Goal: Task Accomplishment & Management: Complete application form

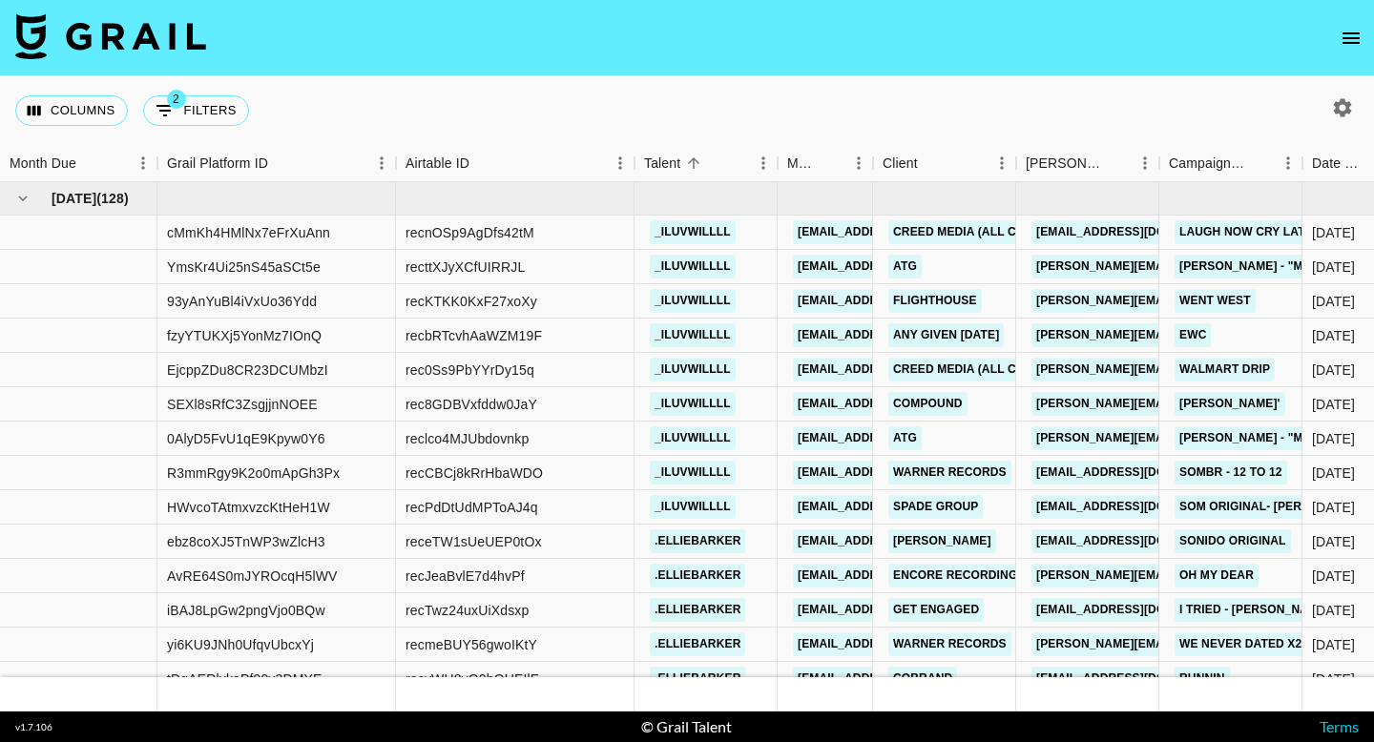
click at [1348, 20] on button "open drawer" at bounding box center [1351, 38] width 38 height 38
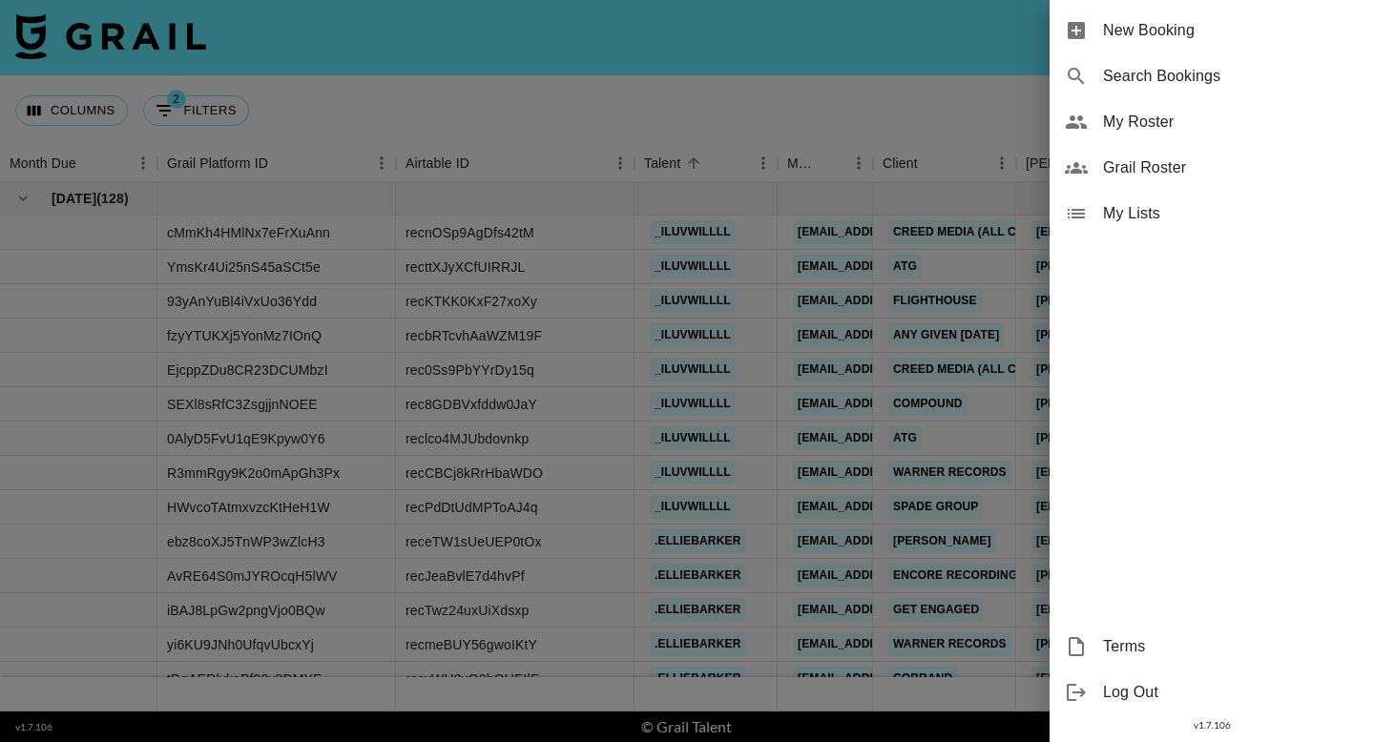
click at [1292, 27] on span "New Booking" at bounding box center [1231, 30] width 256 height 23
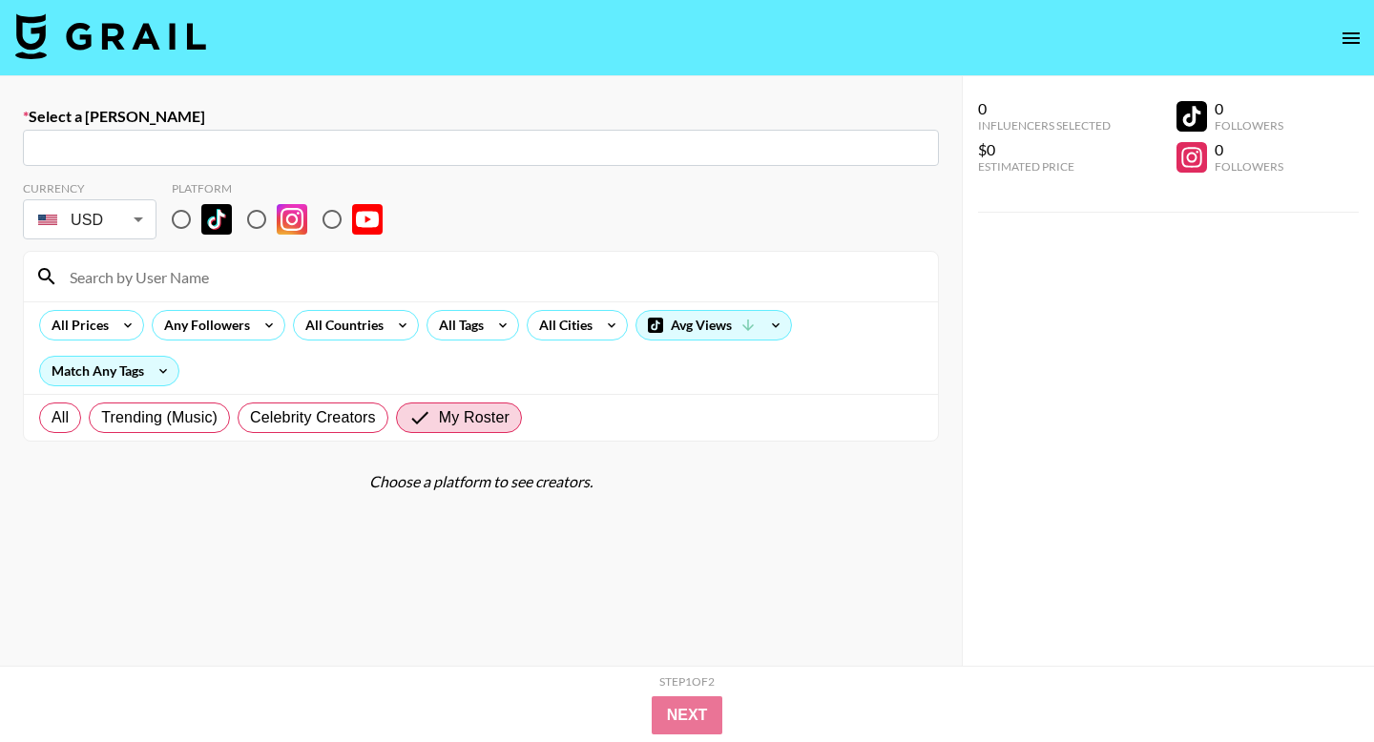
click at [775, 146] on input "text" at bounding box center [480, 148] width 893 height 22
paste input "[PERSON_NAME][EMAIL_ADDRESS][DOMAIN_NAME]"
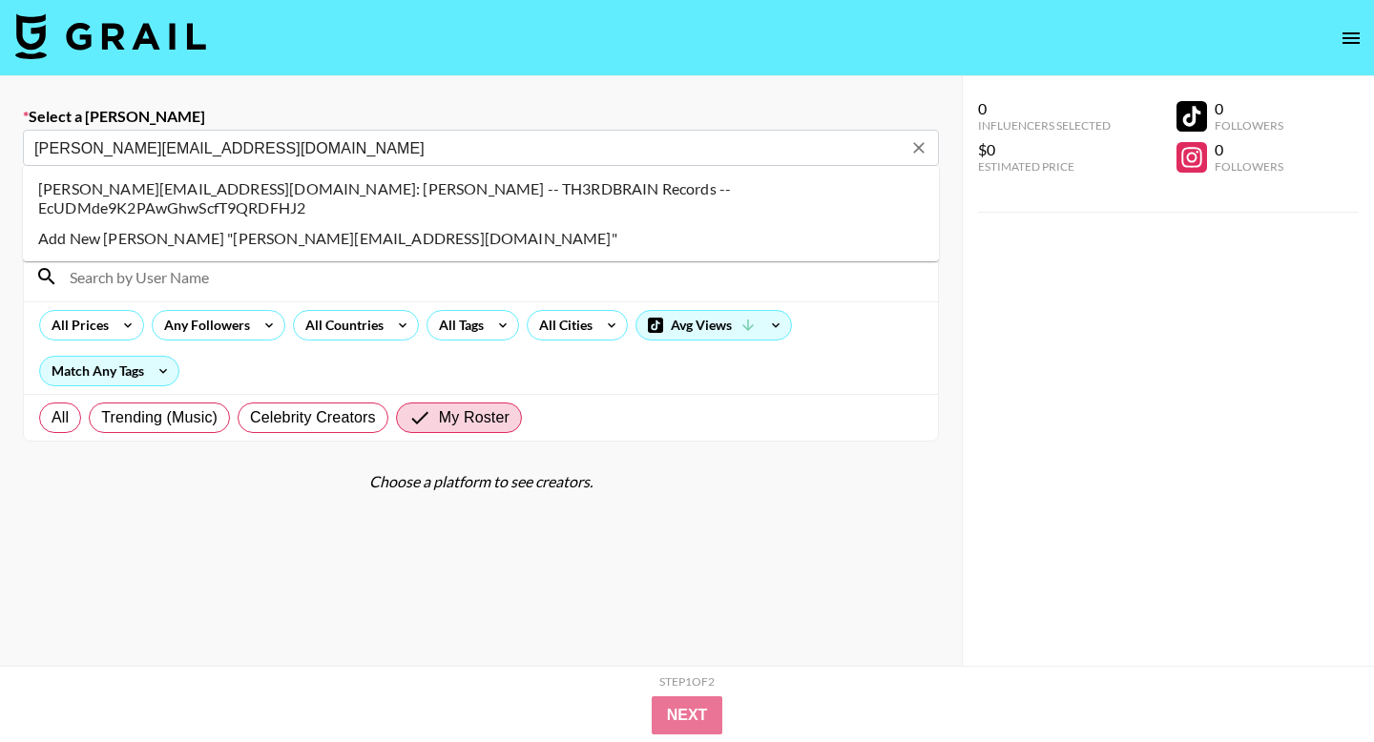
type input "michael@th3rdbrain.com: Michael Gaertner -- TH3RDBRAIN Records -- EcUDMde9K2PAw…"
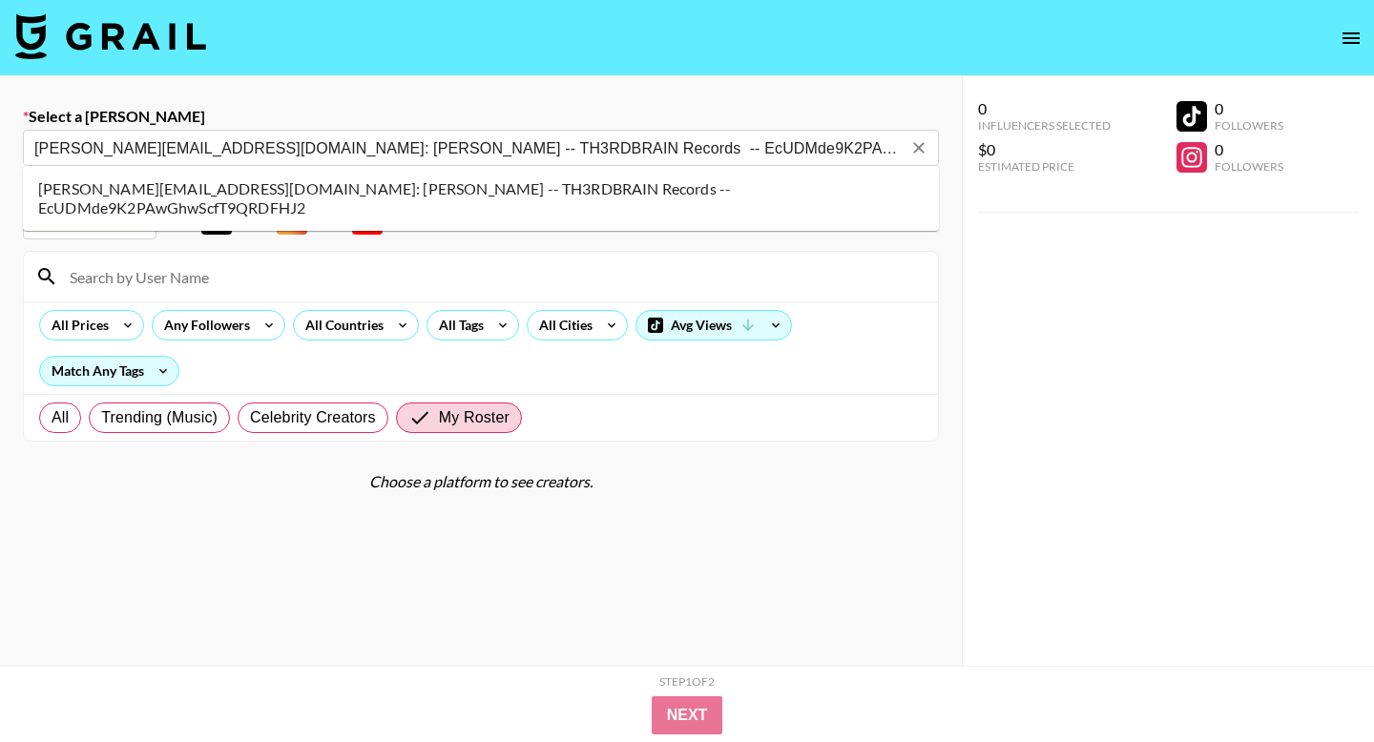
click at [250, 194] on li "michael@th3rdbrain.com: Michael Gaertner -- TH3RDBRAIN Records -- EcUDMde9K2PAw…" at bounding box center [481, 199] width 916 height 50
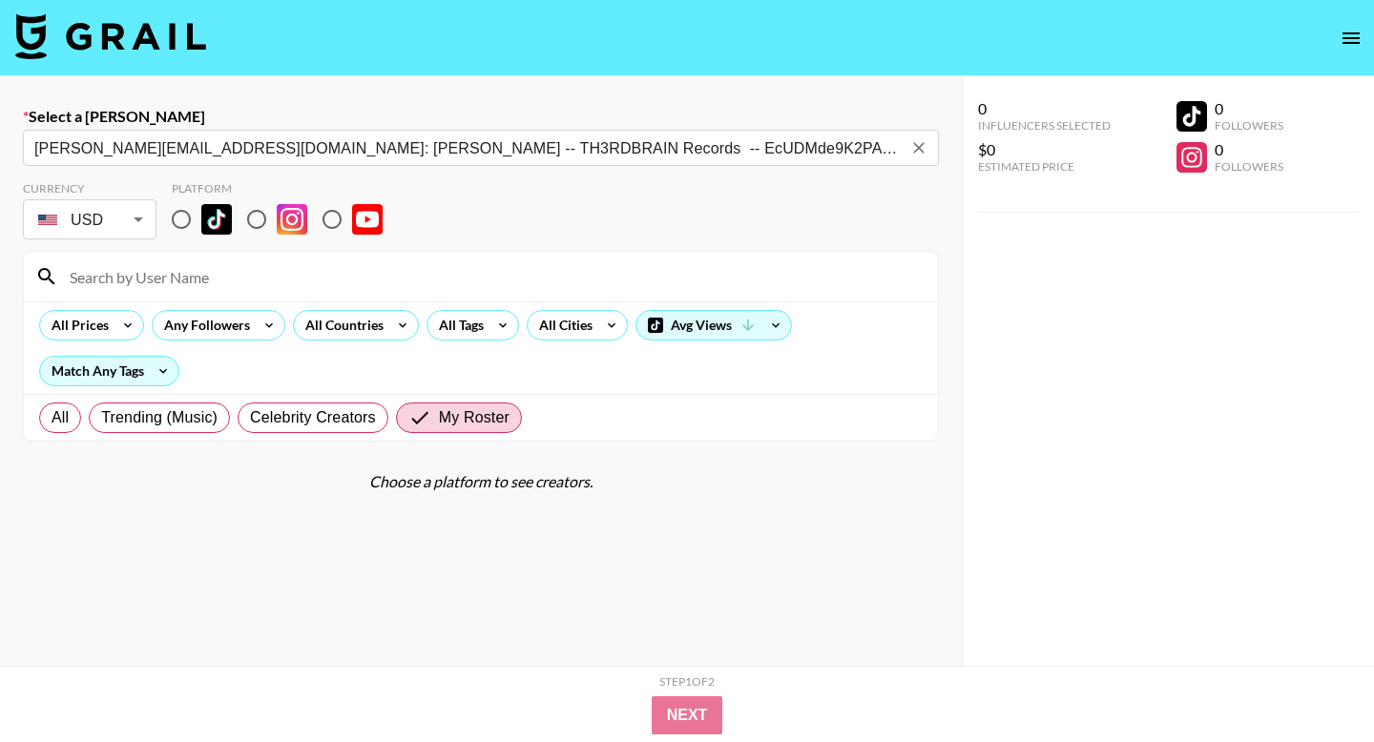
click at [190, 217] on input "radio" at bounding box center [181, 219] width 40 height 40
radio input "true"
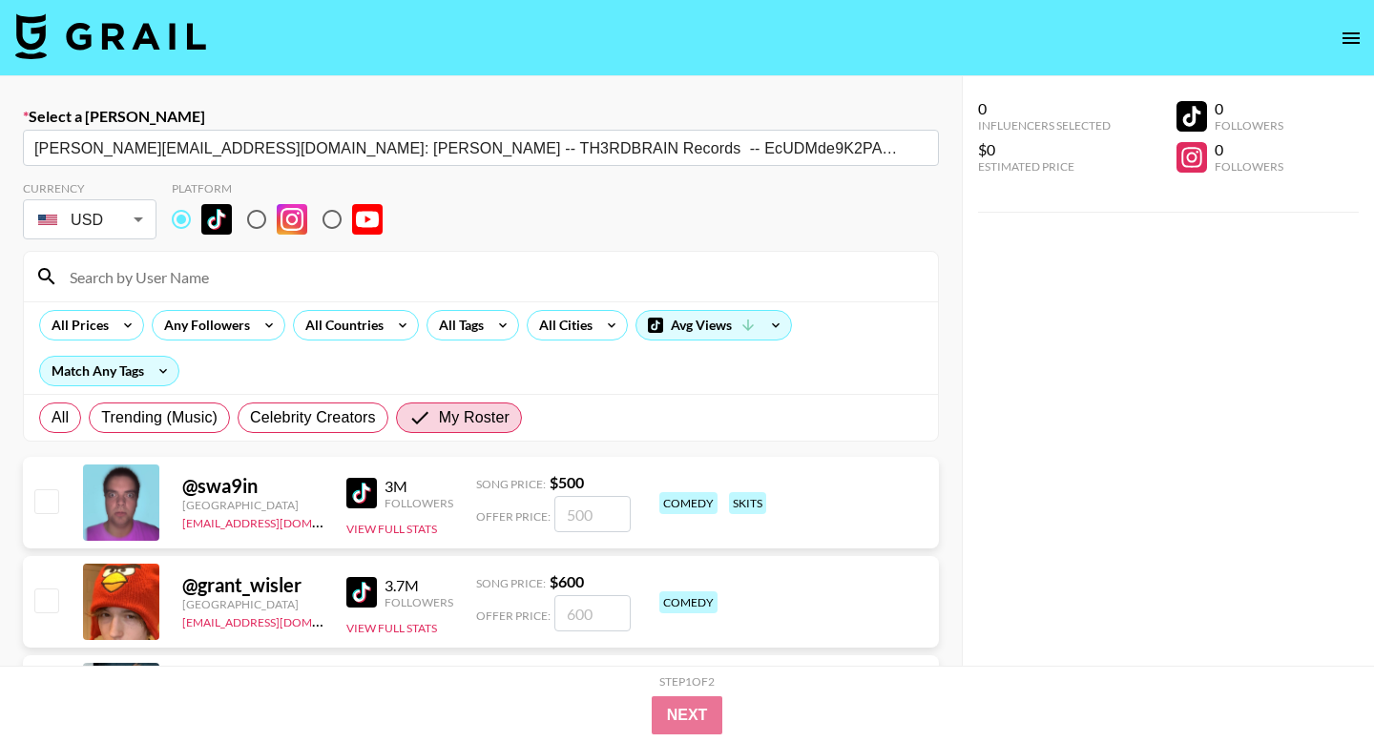
click at [191, 279] on input at bounding box center [492, 276] width 868 height 31
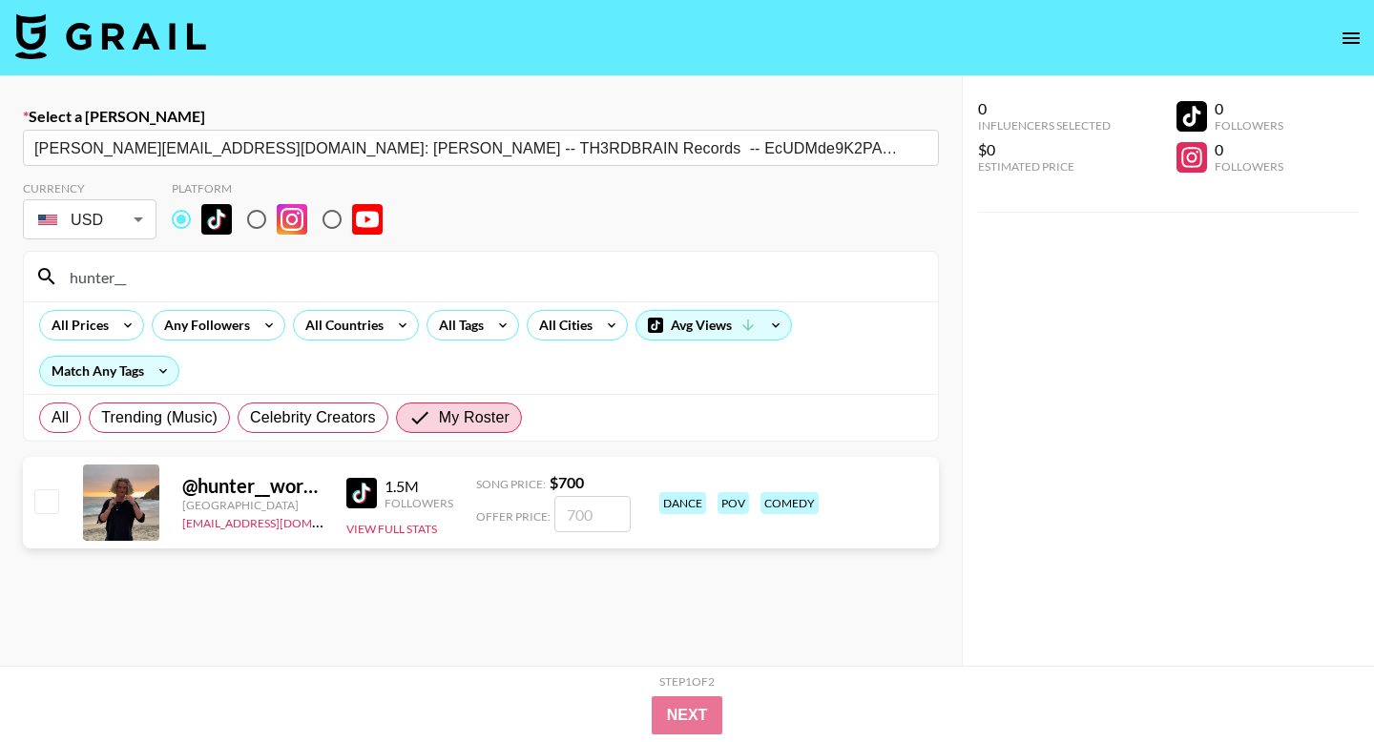
type input "hunter__"
click at [45, 503] on input "checkbox" at bounding box center [45, 500] width 23 height 23
checkbox input "true"
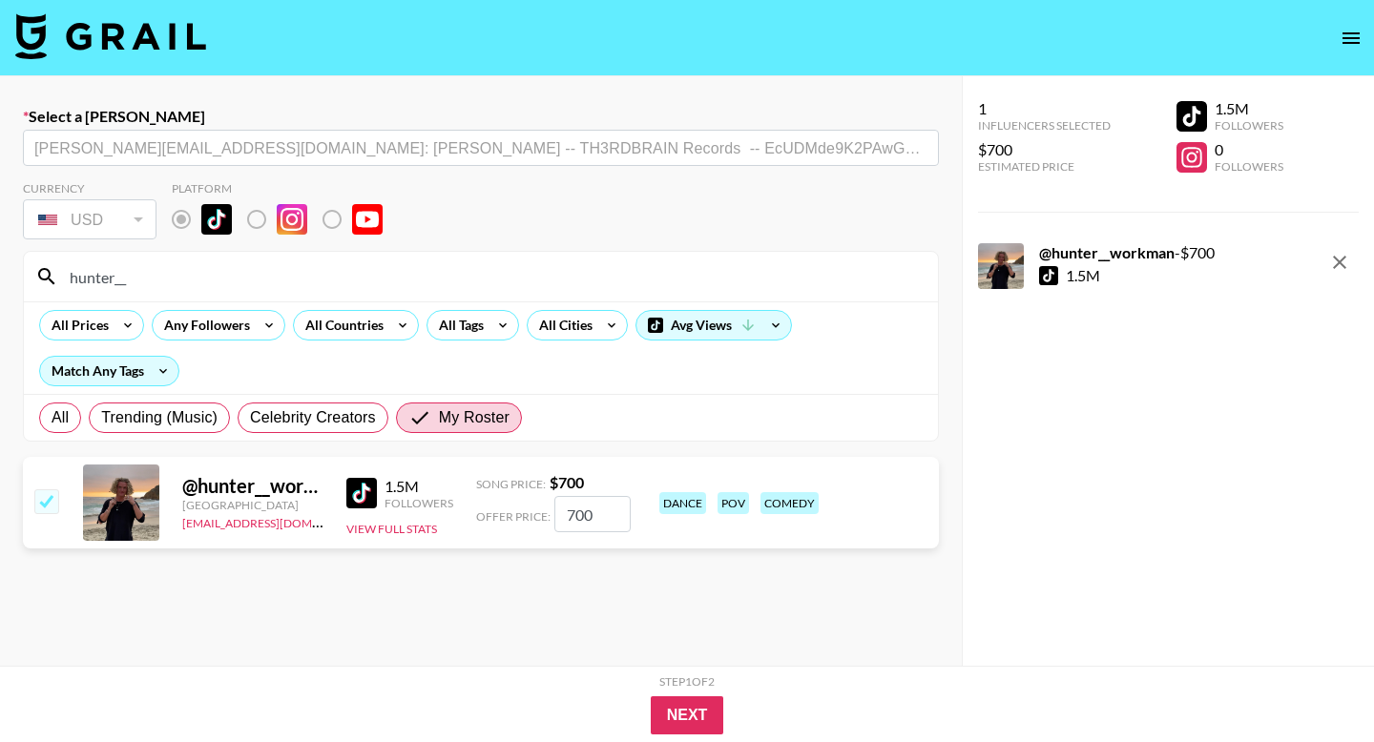
click at [597, 515] on input "700" at bounding box center [592, 514] width 76 height 36
type input "7"
checkbox input "false"
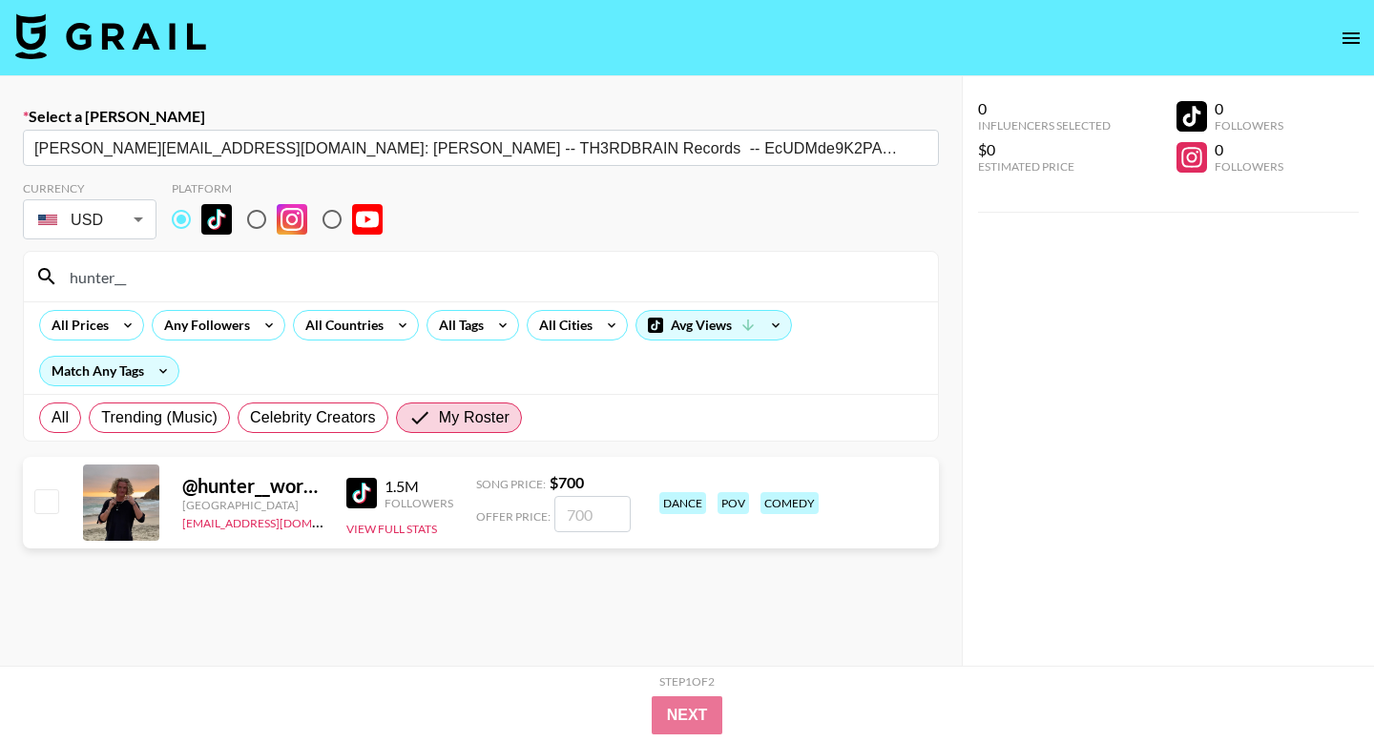
checkbox input "true"
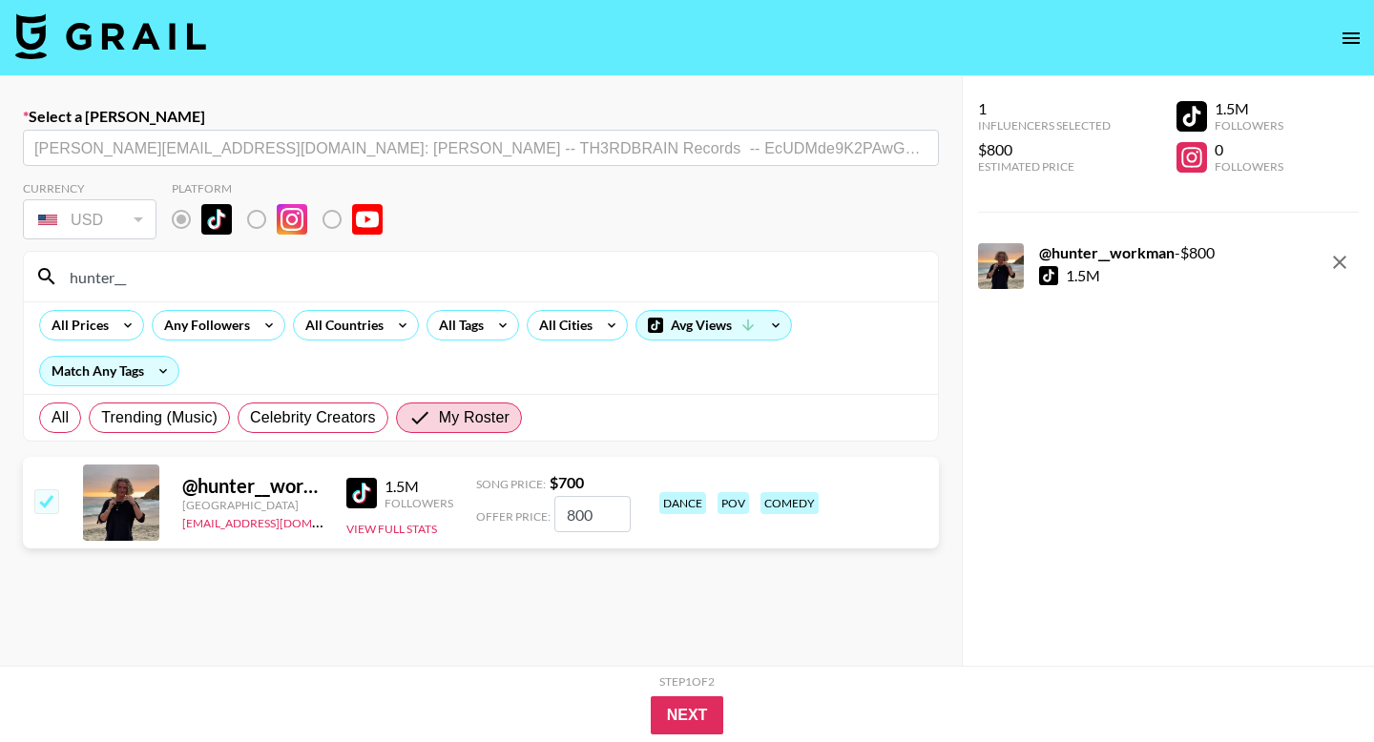
type input "800"
click at [727, 715] on div "Next" at bounding box center [687, 715] width 1068 height 38
click at [656, 697] on button "Next" at bounding box center [687, 715] width 73 height 38
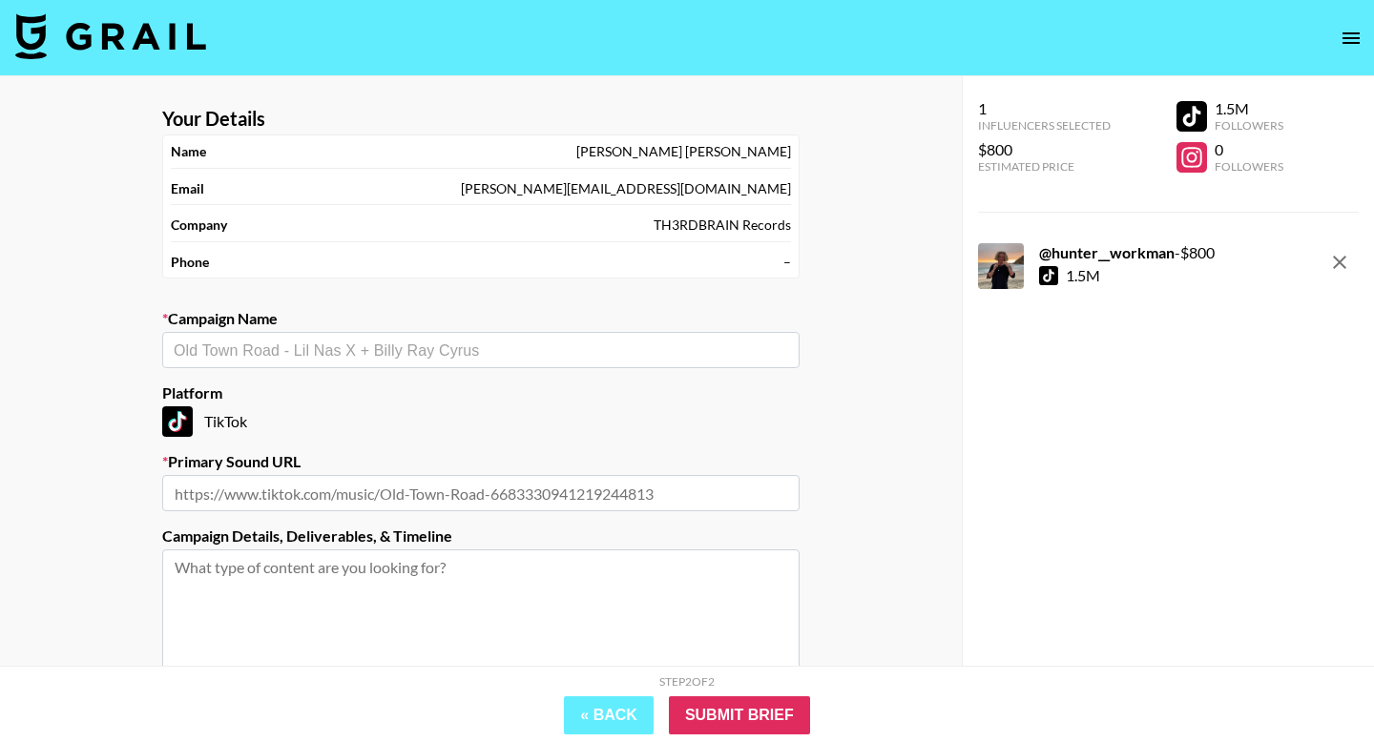
click at [392, 352] on input "text" at bounding box center [481, 351] width 614 height 22
click at [397, 388] on li "Add New Campaign: "G RAVE"" at bounding box center [480, 391] width 637 height 31
type input "G RAVE"
click at [480, 486] on input "text" at bounding box center [480, 493] width 637 height 36
paste input "https://www.tiktok.com/music/G-RAVE-7535186161694755639"
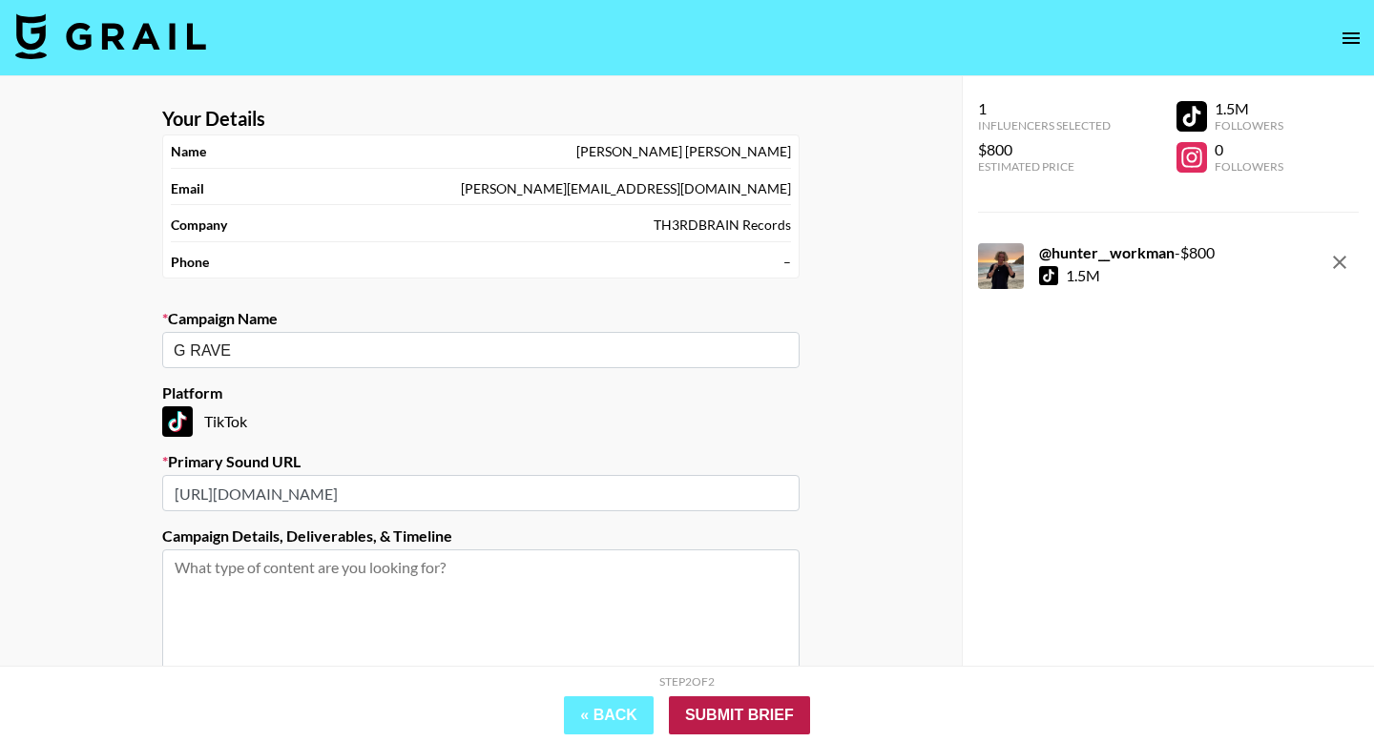
type input "https://www.tiktok.com/music/G-RAVE-7535186161694755639"
click at [746, 720] on input "Submit Brief" at bounding box center [739, 715] width 141 height 38
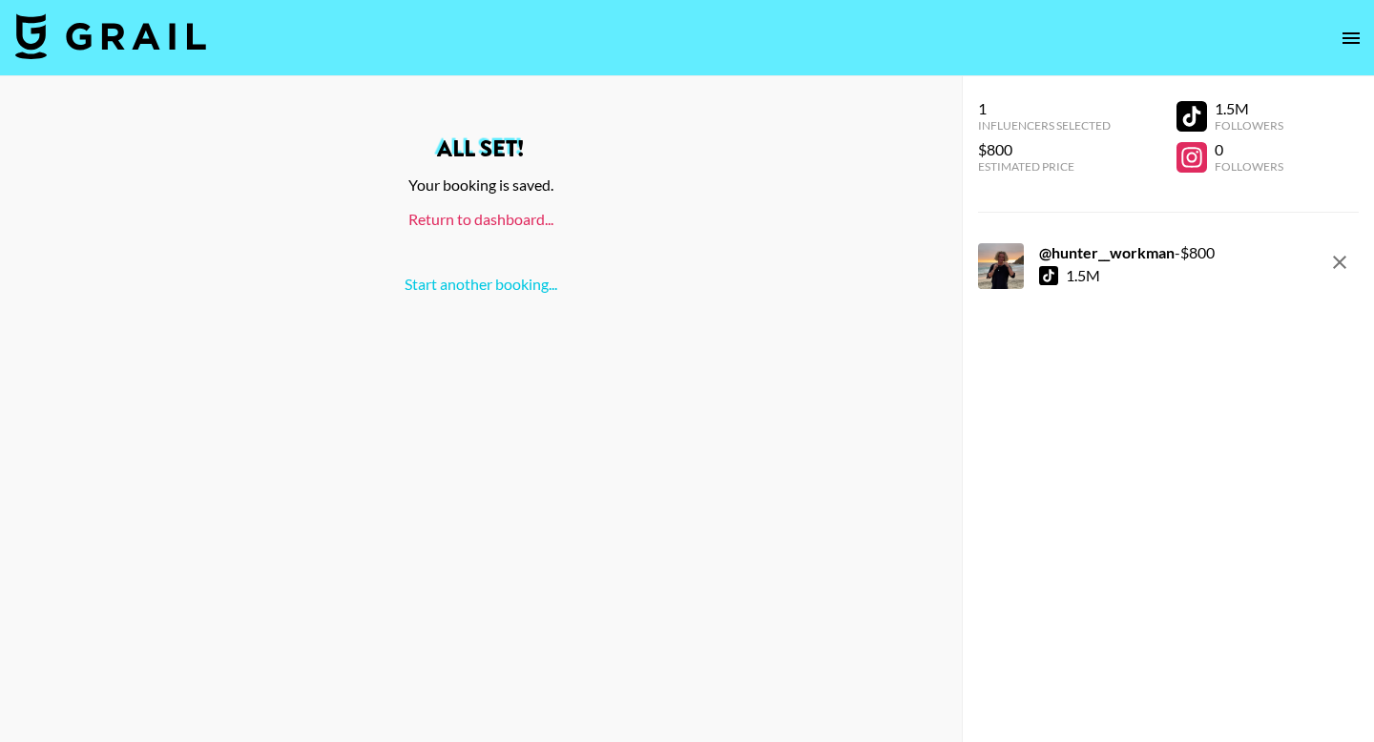
click at [499, 223] on link "Return to dashboard..." at bounding box center [480, 219] width 145 height 18
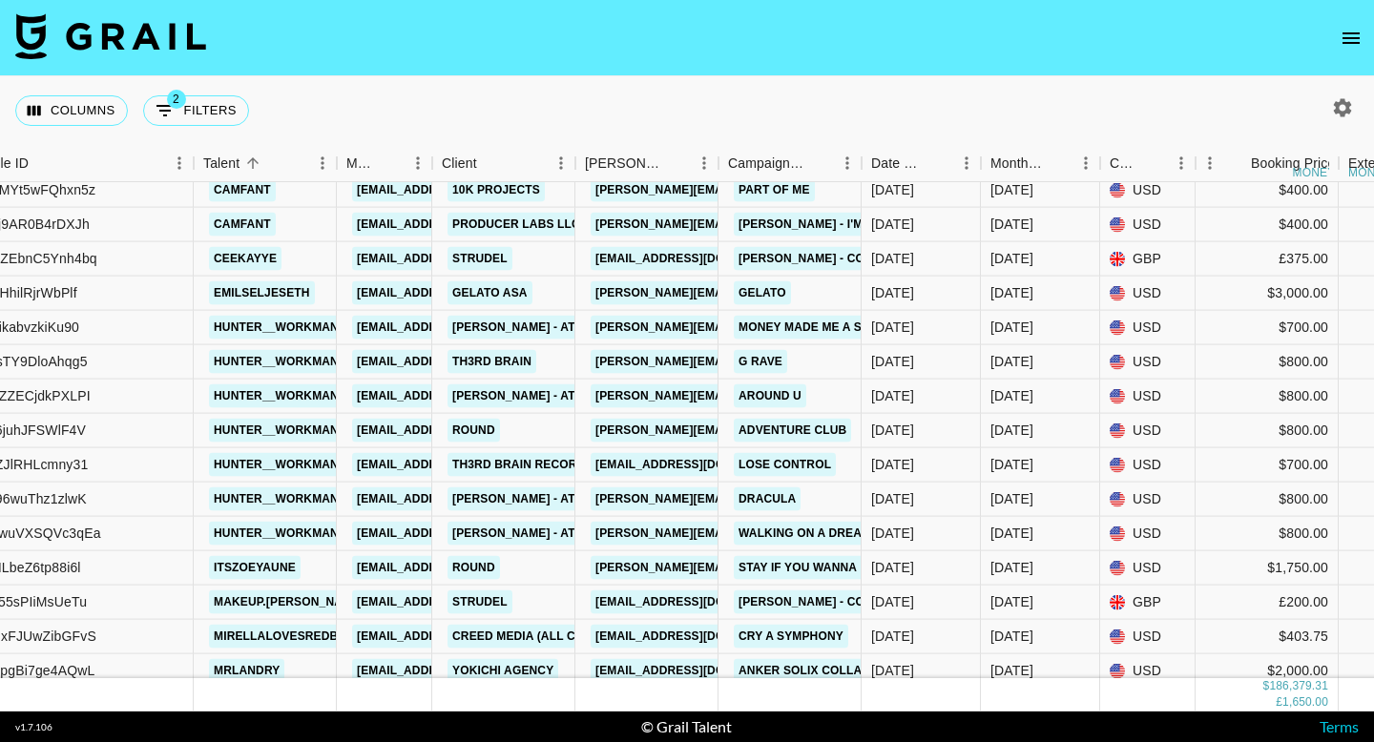
scroll to position [9978, 441]
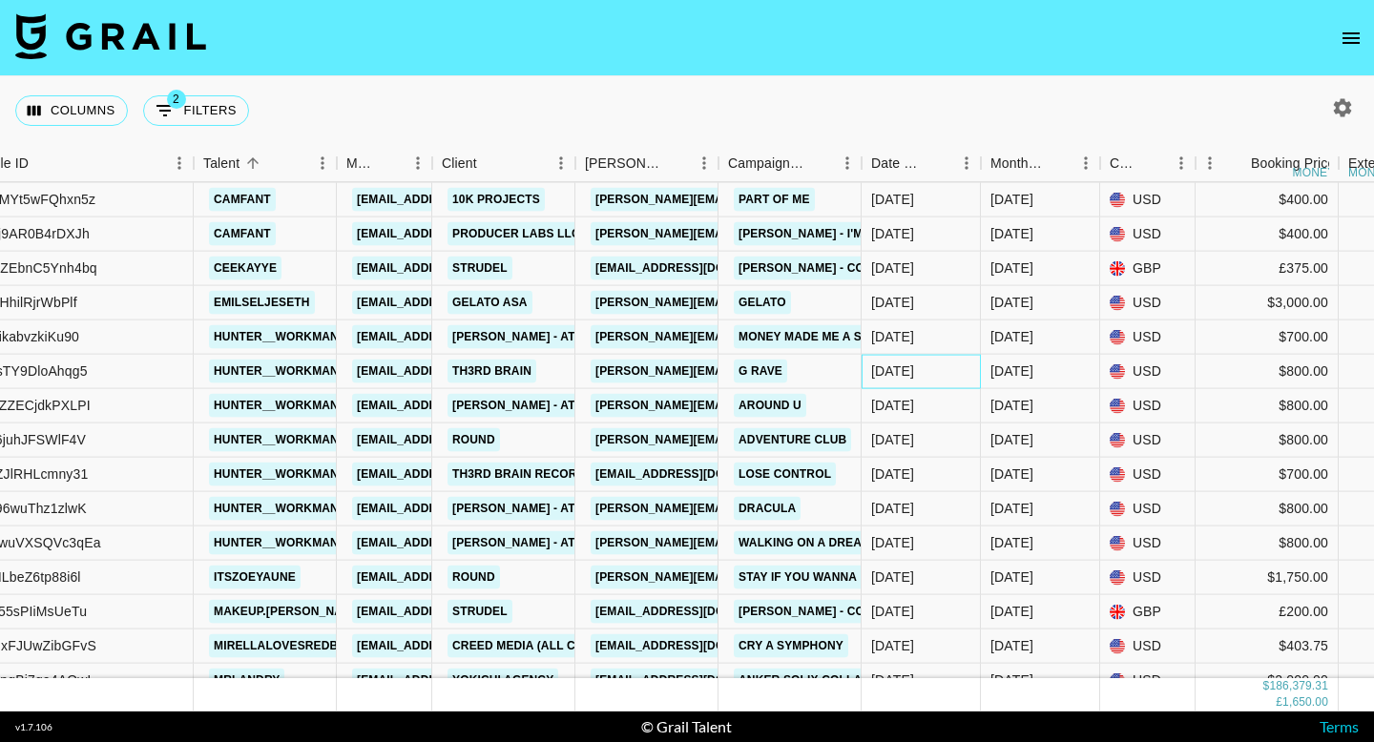
click at [914, 372] on div "[DATE]" at bounding box center [892, 371] width 43 height 19
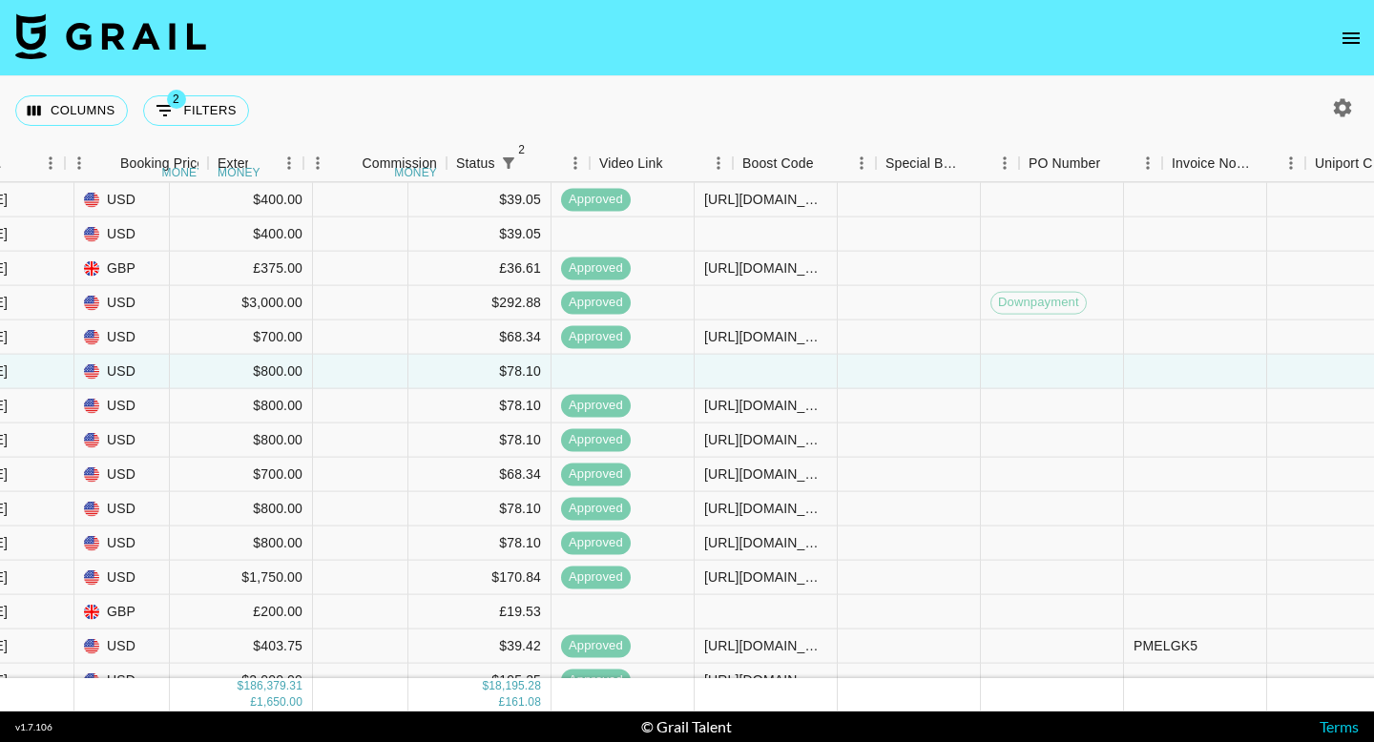
scroll to position [9978, 1571]
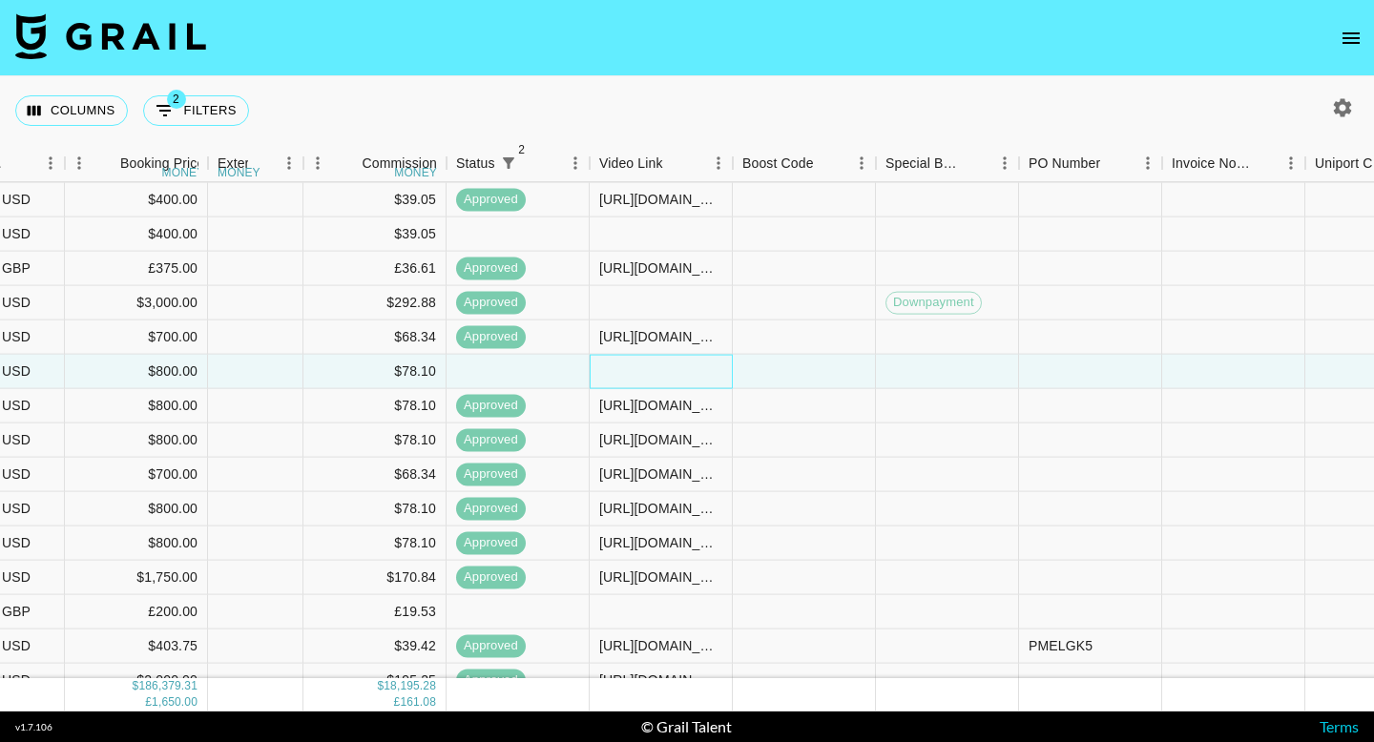
click at [663, 375] on div at bounding box center [660, 372] width 143 height 34
click at [662, 375] on div at bounding box center [660, 372] width 143 height 34
type input "[URL][DOMAIN_NAME]"
click at [798, 376] on div at bounding box center [804, 372] width 143 height 34
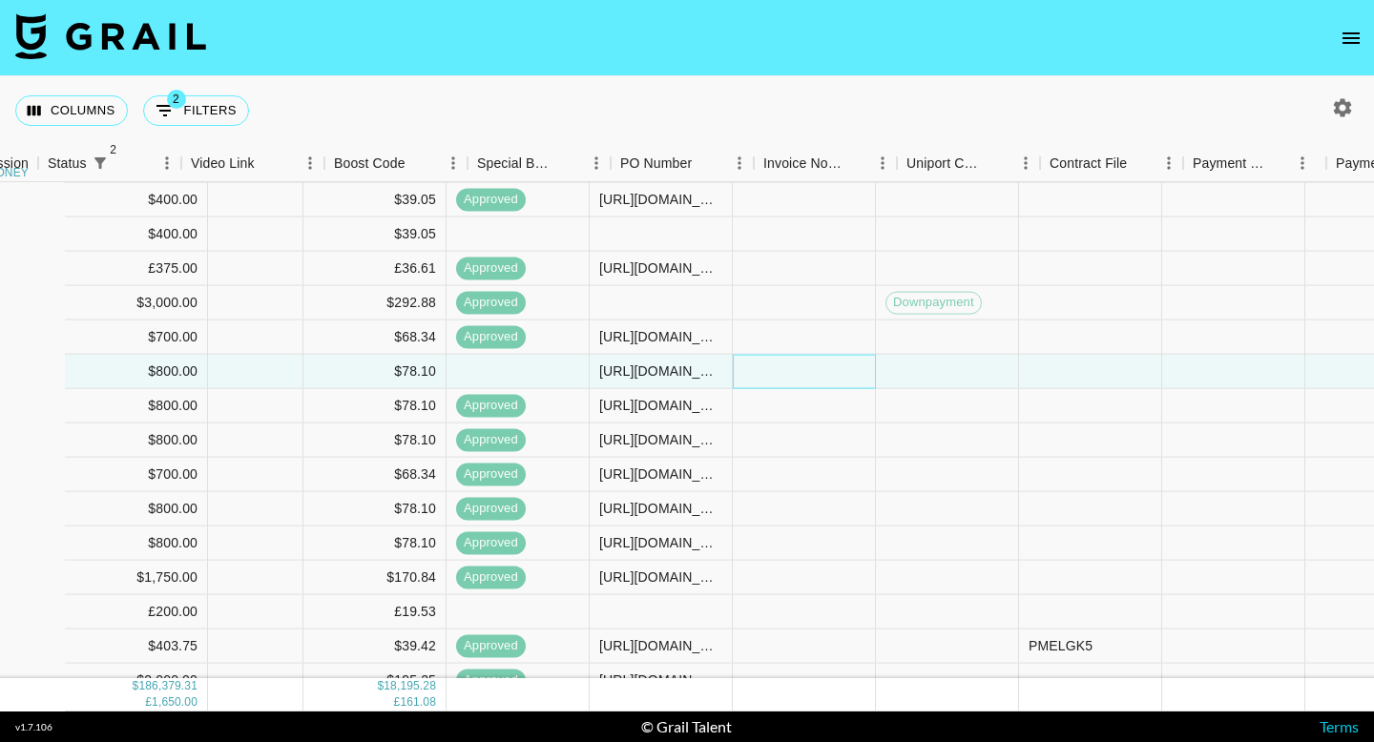
scroll to position [9978, 2294]
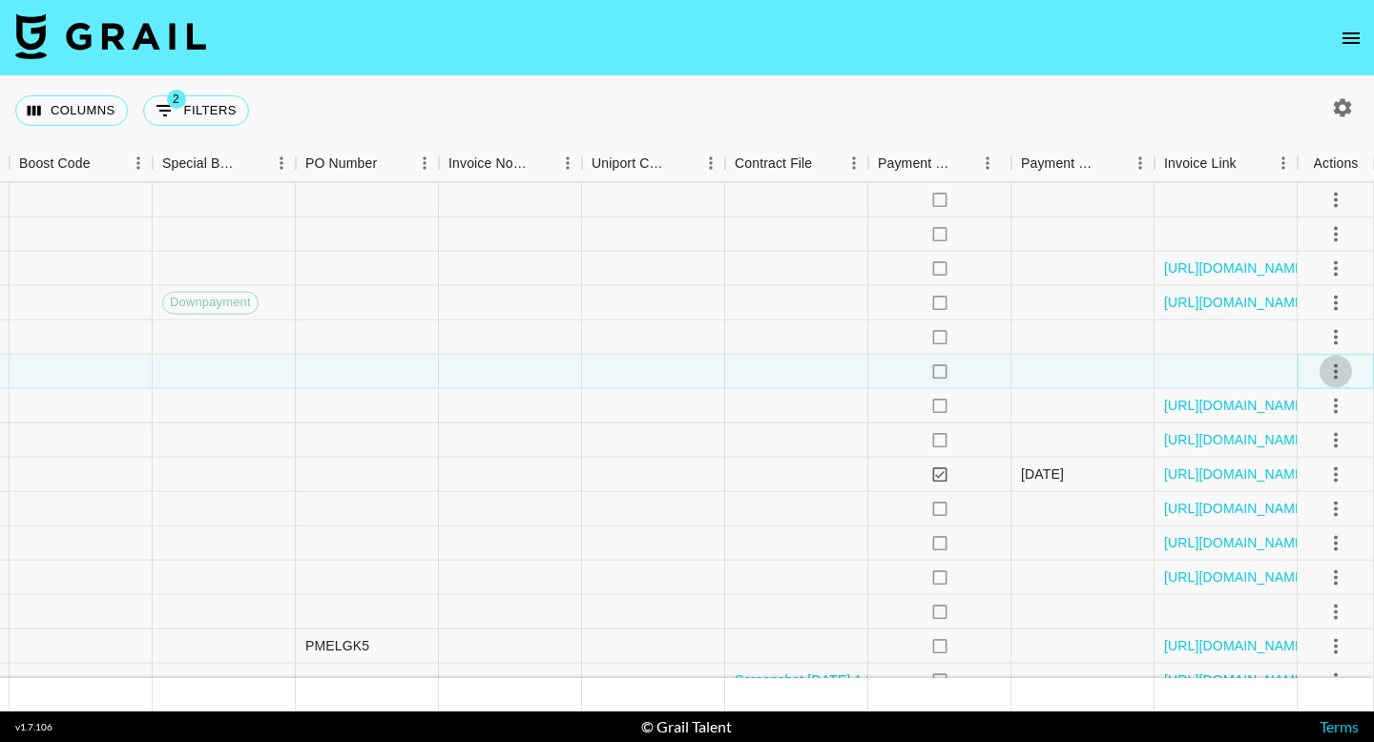
click at [1330, 383] on button "select merge strategy" at bounding box center [1335, 371] width 32 height 32
click at [1317, 558] on div "Approve" at bounding box center [1294, 549] width 58 height 23
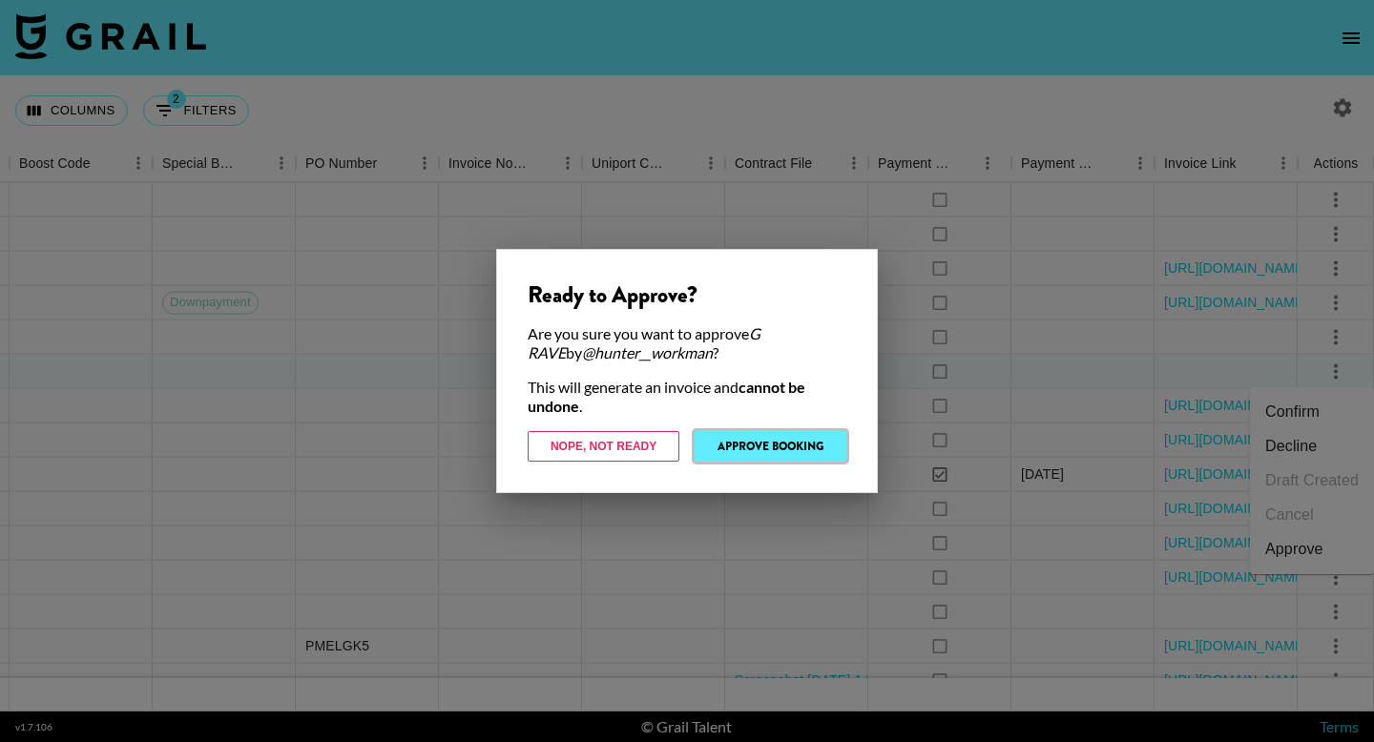
click at [769, 445] on button "Approve Booking" at bounding box center [770, 446] width 152 height 31
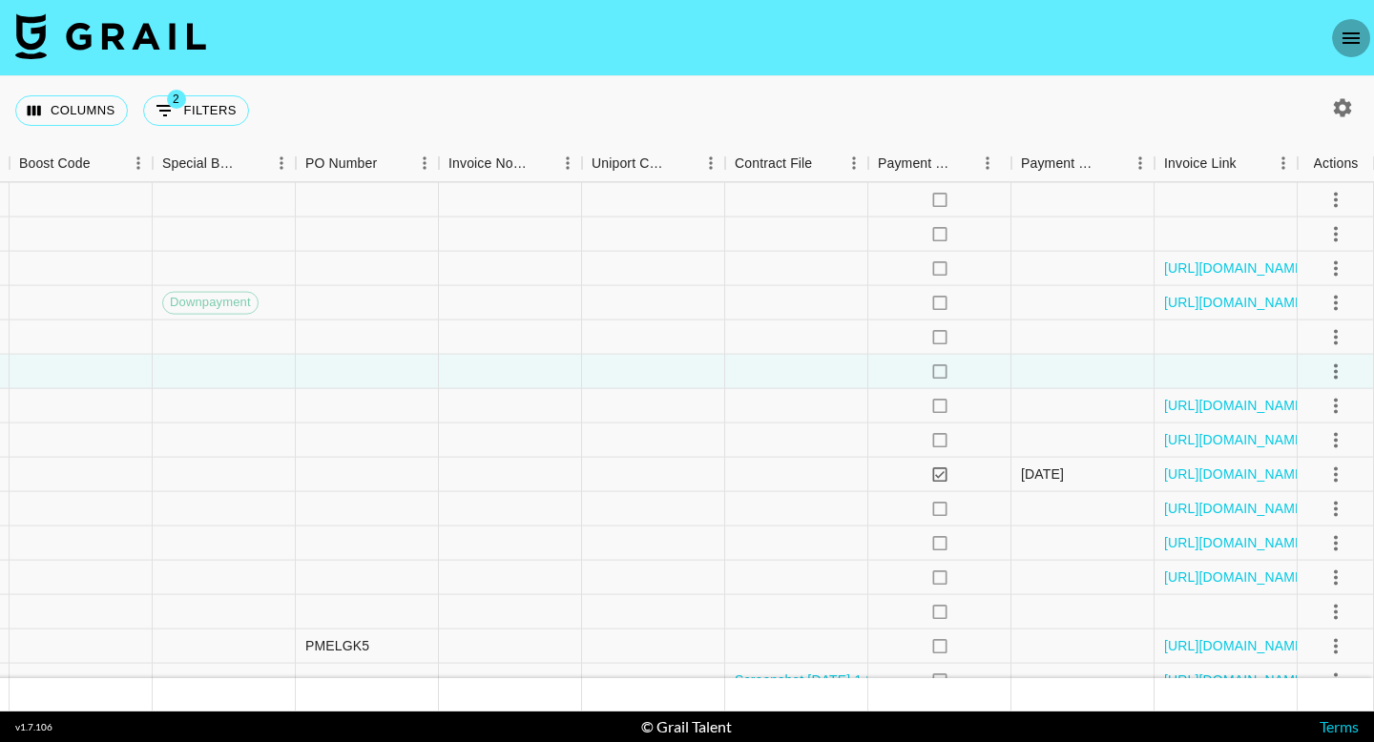
click at [1354, 29] on icon "open drawer" at bounding box center [1350, 38] width 23 height 23
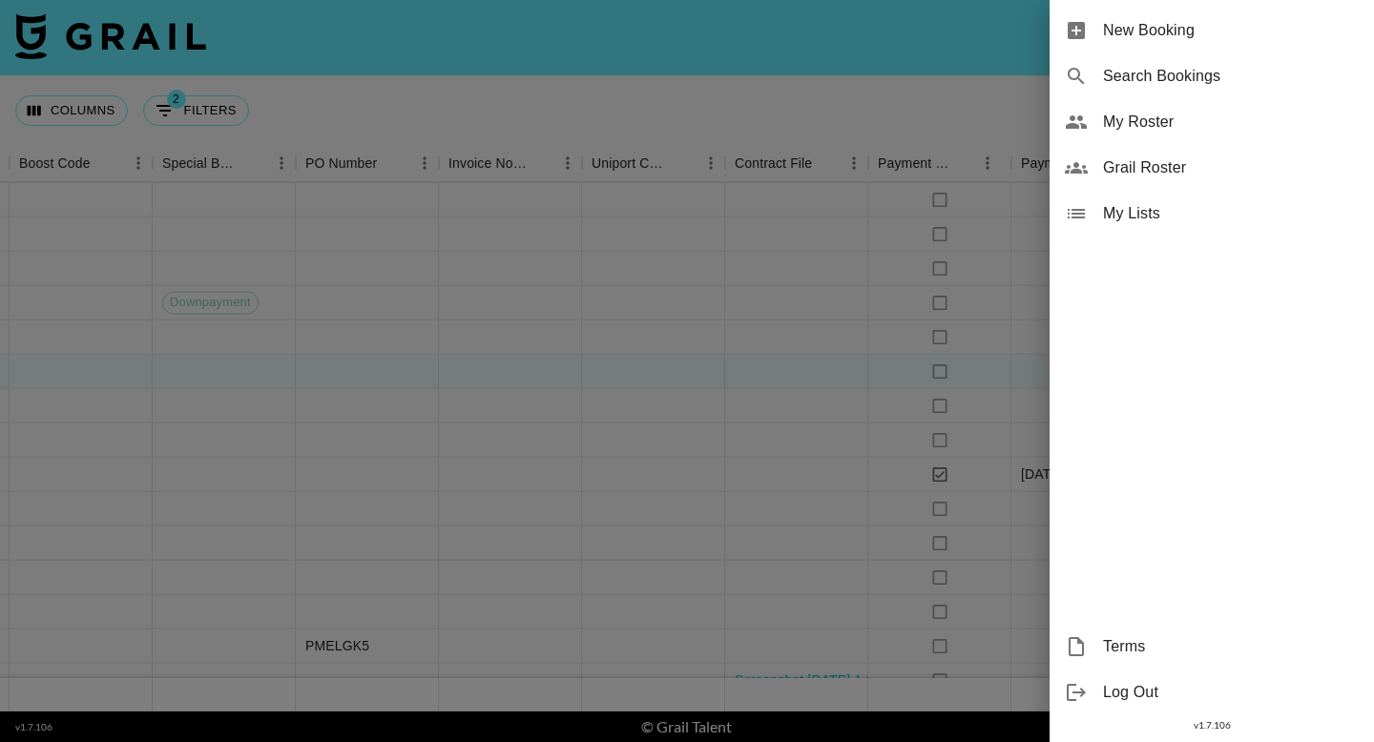
click at [1219, 33] on span "New Booking" at bounding box center [1231, 30] width 256 height 23
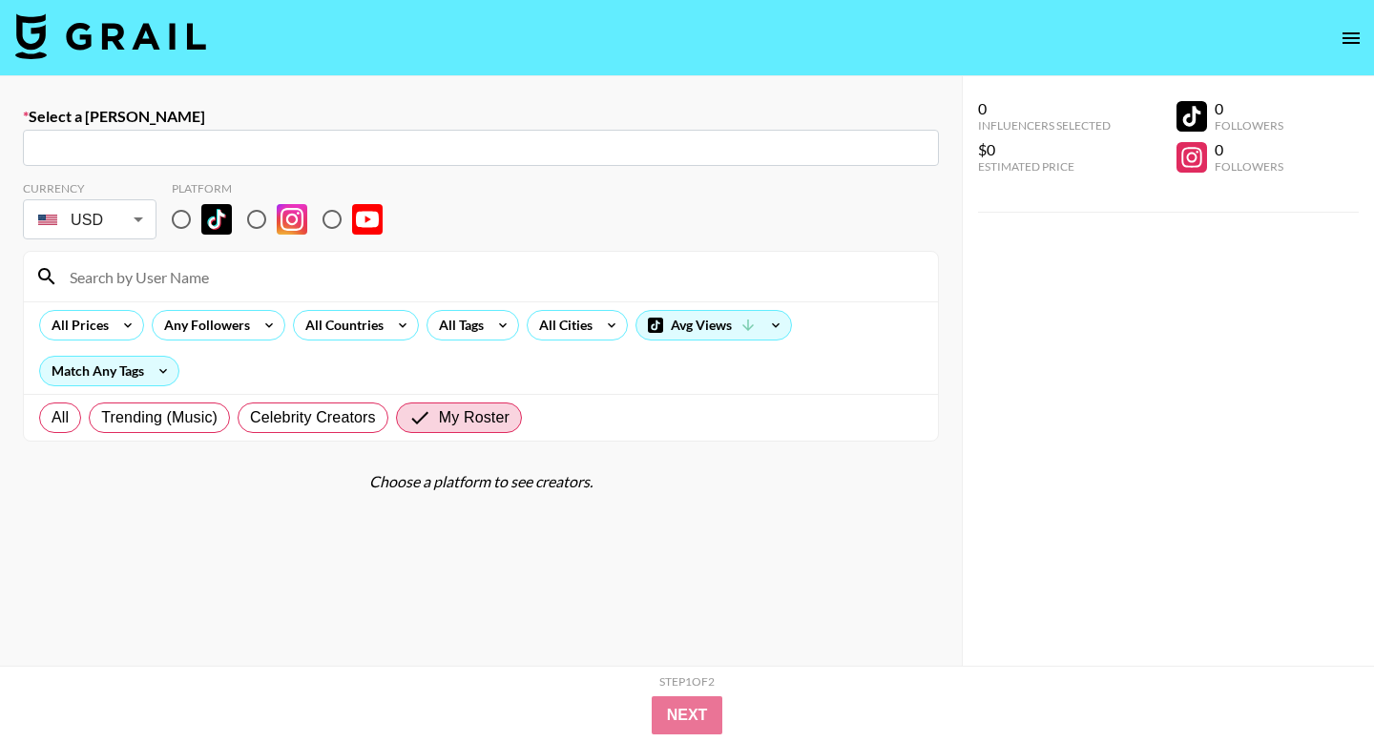
drag, startPoint x: 445, startPoint y: 159, endPoint x: 410, endPoint y: 158, distance: 35.3
click at [445, 159] on div "​" at bounding box center [481, 148] width 916 height 36
paste input "[EMAIL_ADDRESS][DOMAIN_NAME]"
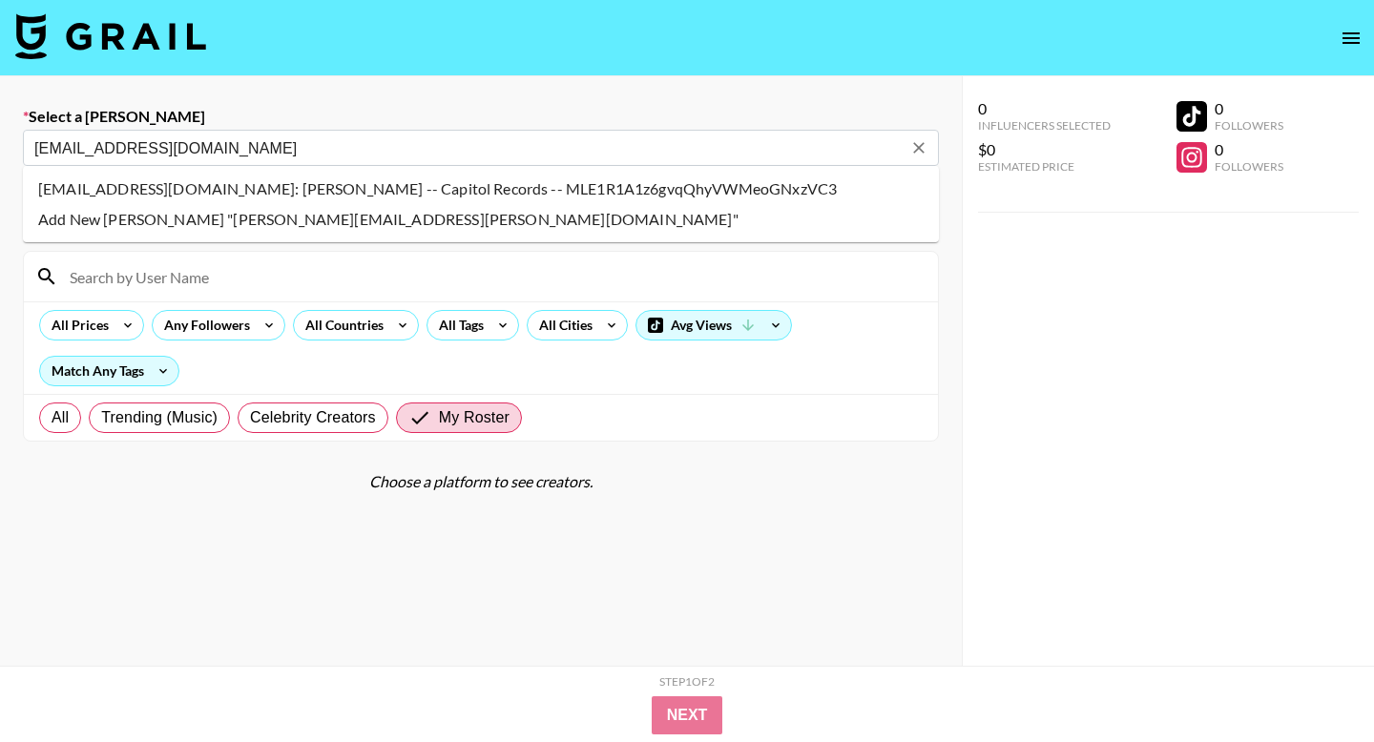
type input "noah.broxmeyer@umusic.com: Noah Broxmeyer -- Capitol Records -- MLE1R1A1z6gvqQh…"
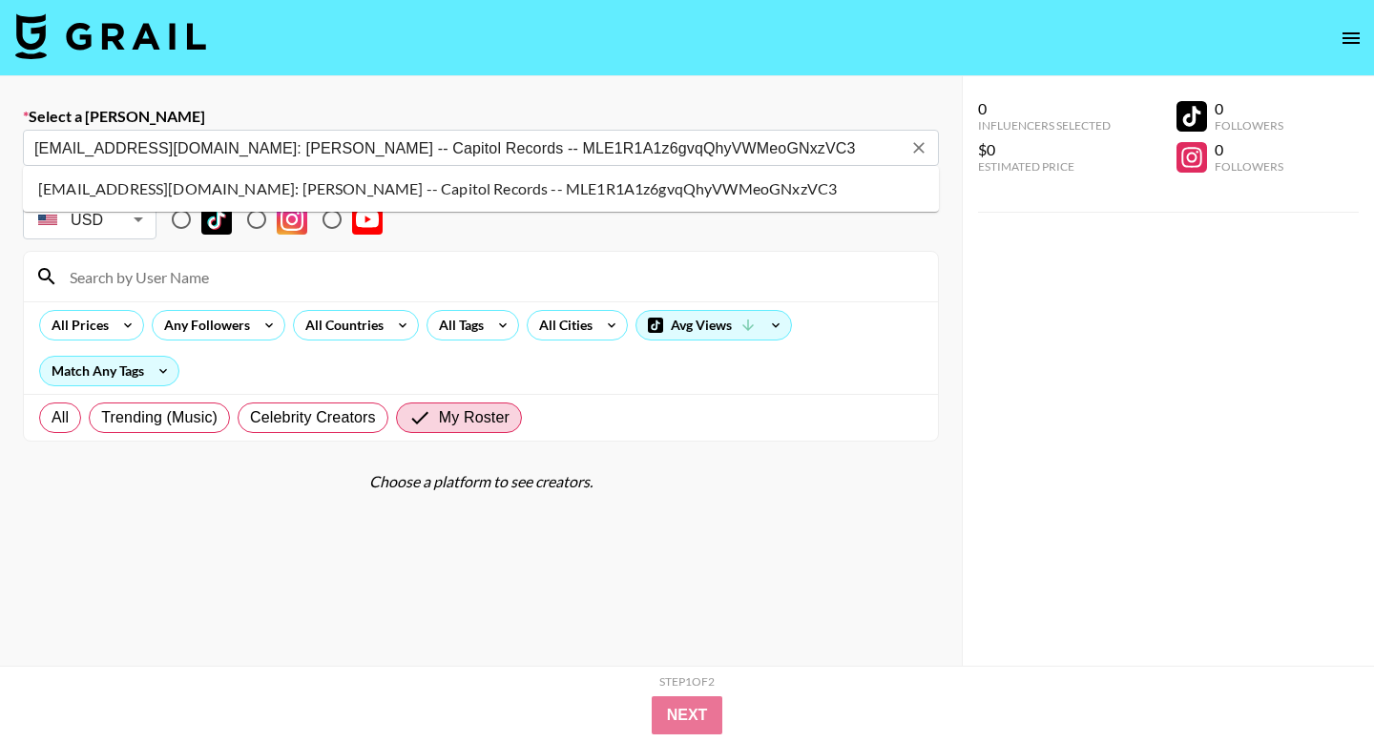
click at [208, 192] on li "noah.broxmeyer@umusic.com: Noah Broxmeyer -- Capitol Records -- MLE1R1A1z6gvqQh…" at bounding box center [481, 189] width 916 height 31
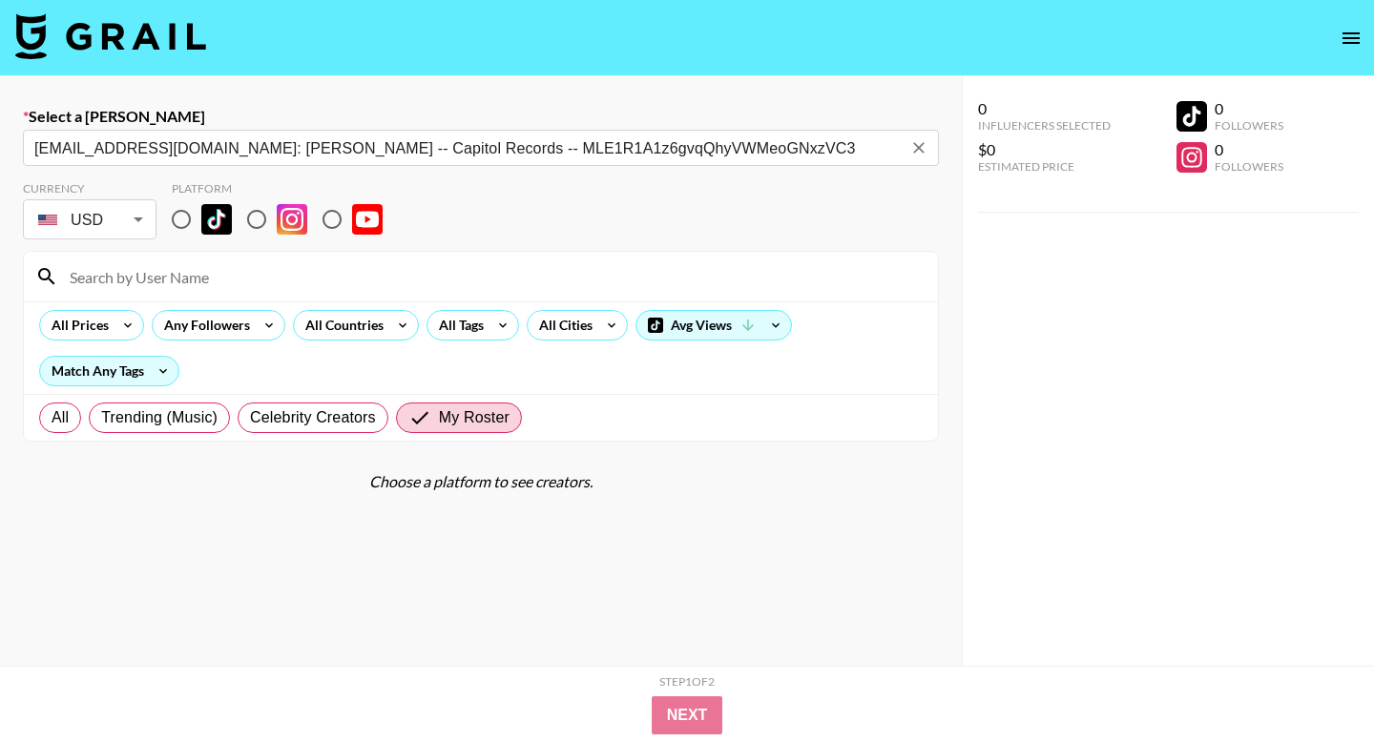
click at [187, 211] on input "radio" at bounding box center [181, 219] width 40 height 40
radio input "true"
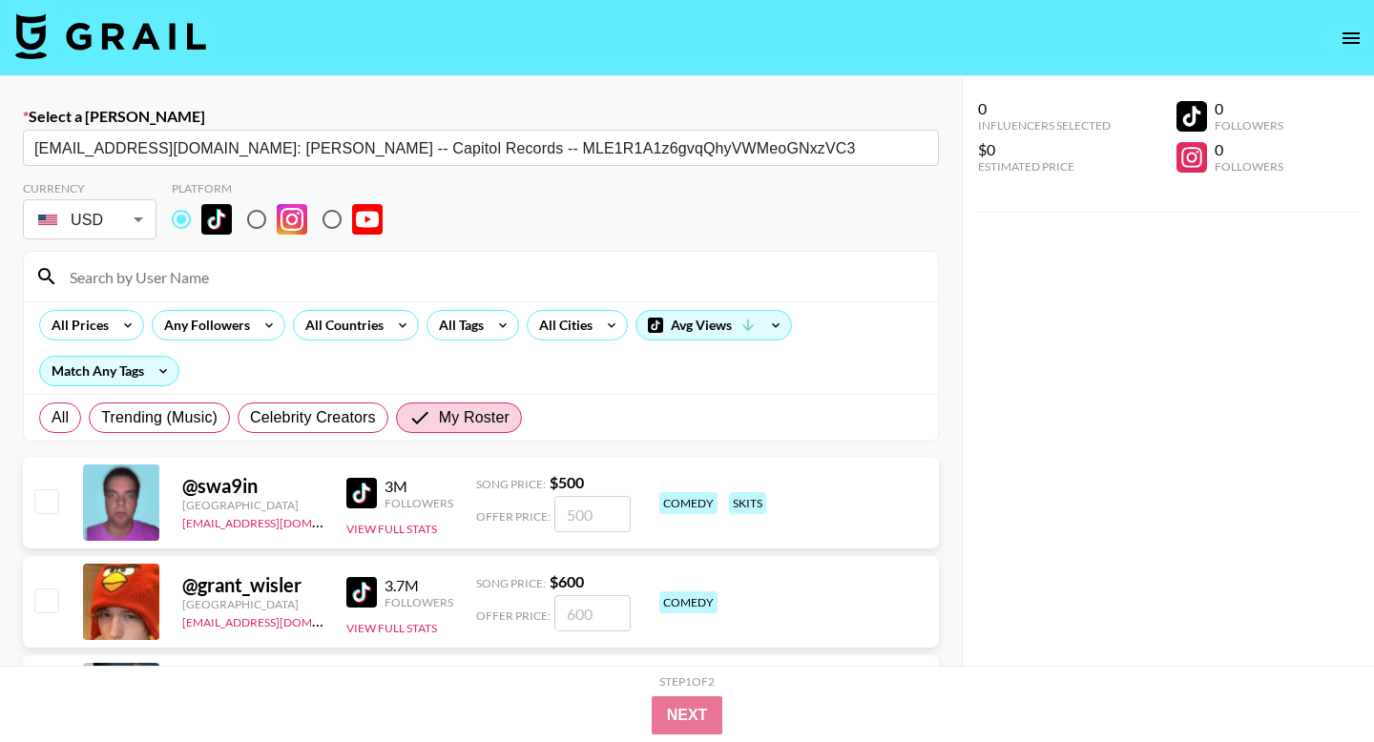
click at [194, 278] on input at bounding box center [492, 276] width 868 height 31
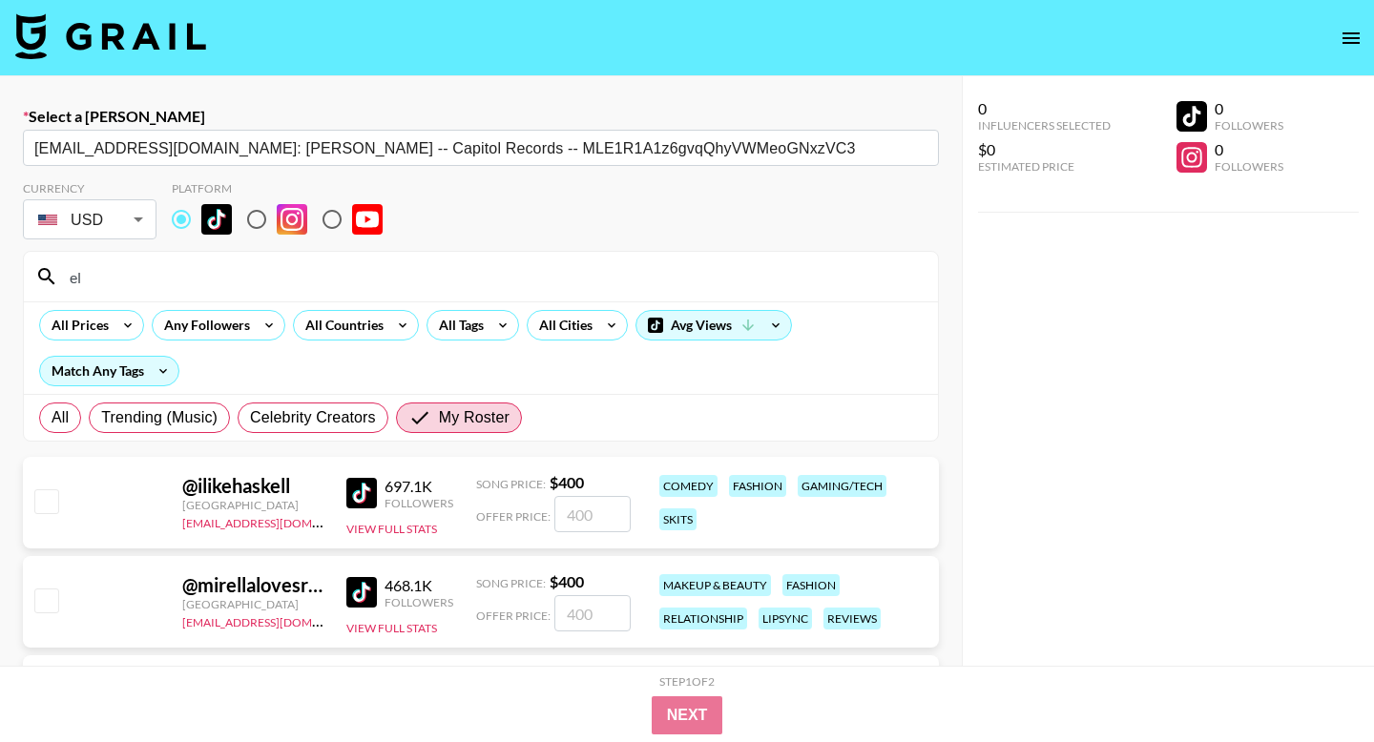
type input "e"
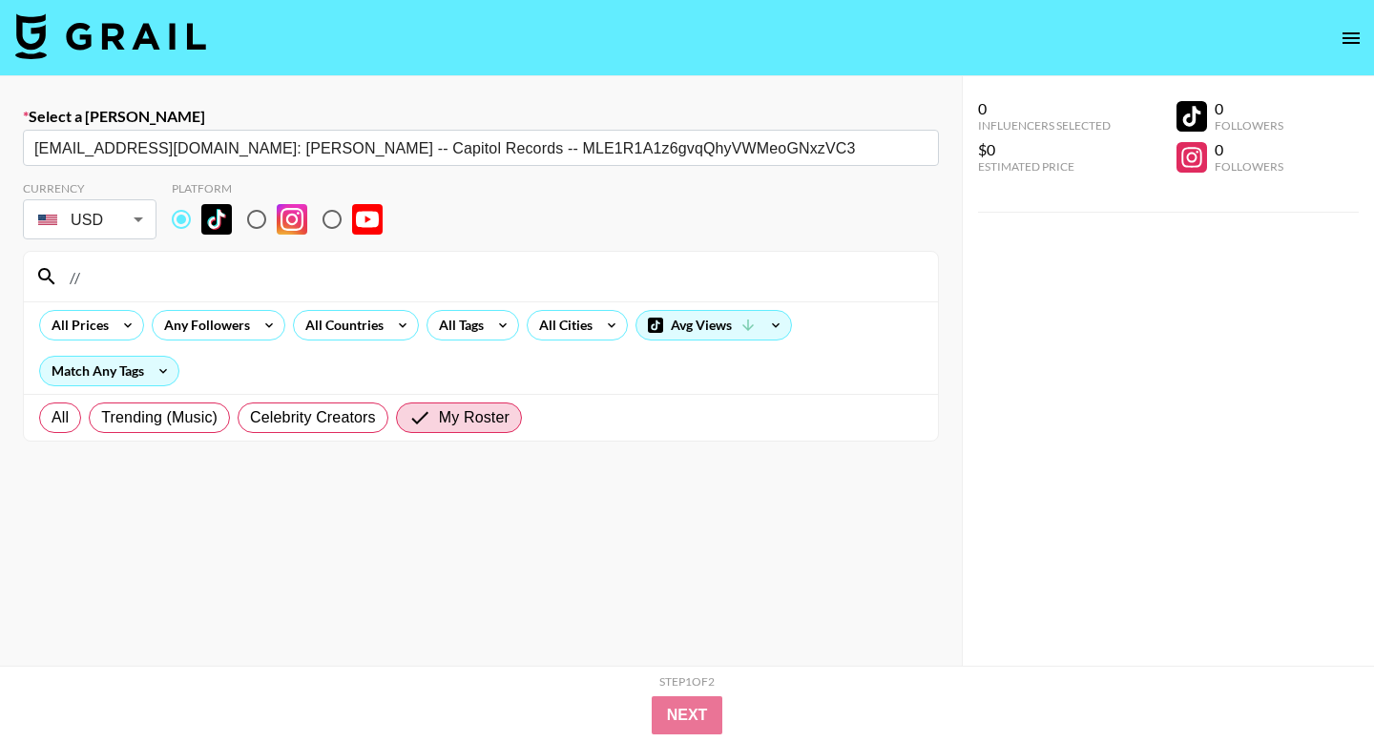
type input "/"
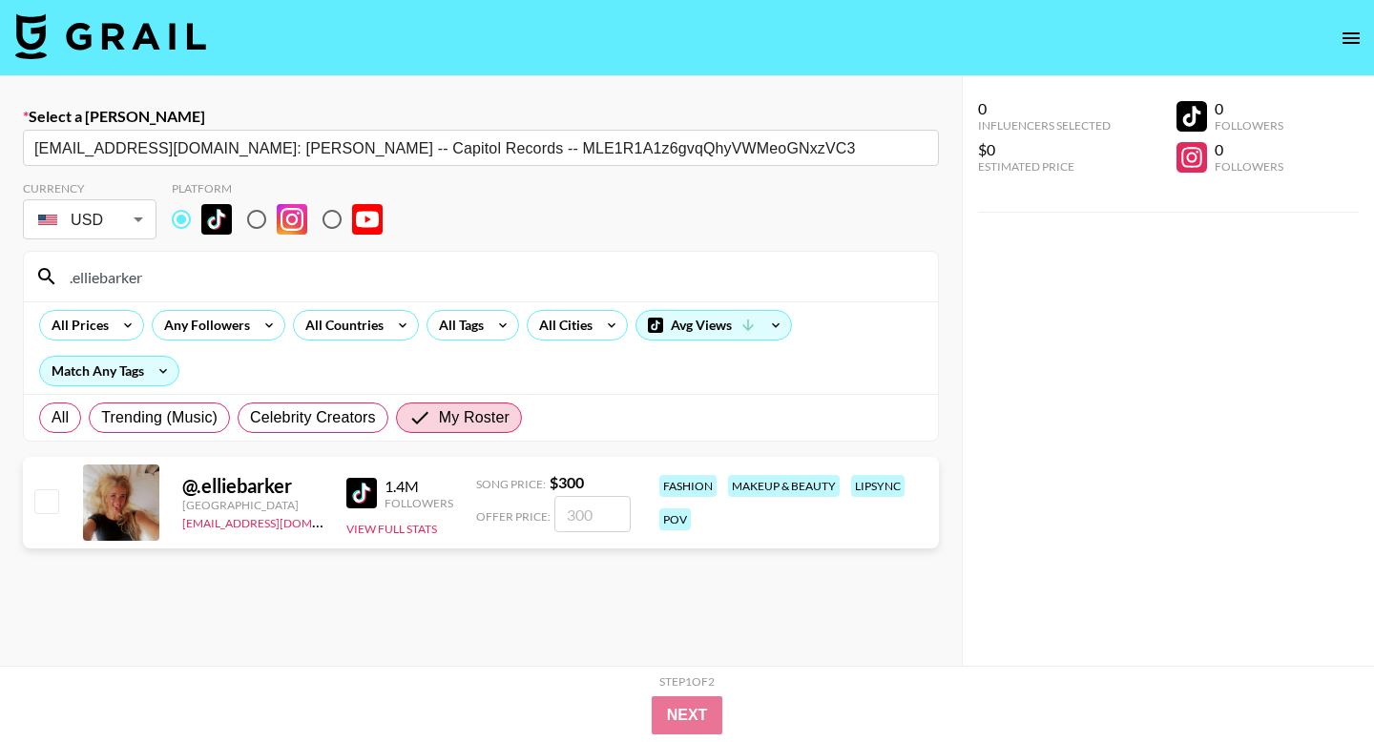
type input ".elliebarker"
click at [34, 489] on input "checkbox" at bounding box center [45, 500] width 23 height 23
checkbox input "true"
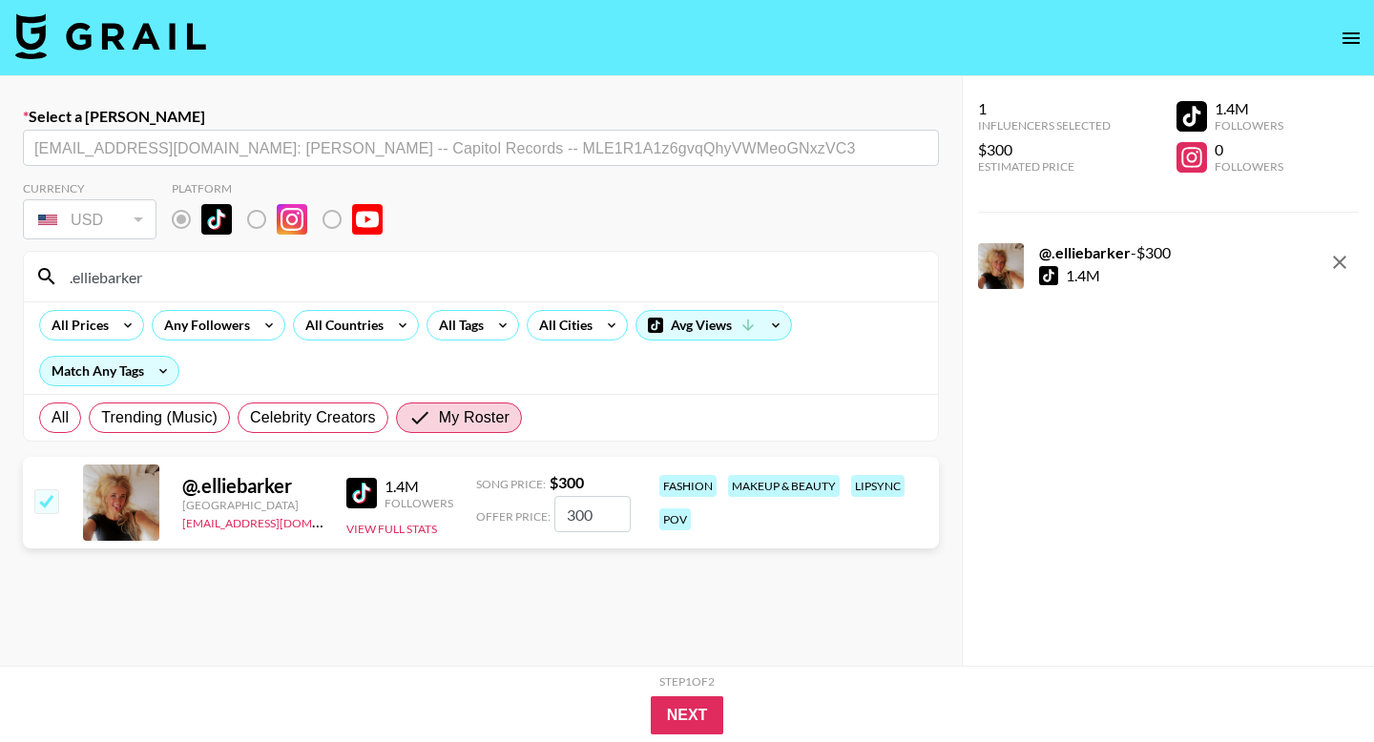
drag, startPoint x: 602, startPoint y: 515, endPoint x: 492, endPoint y: 516, distance: 109.7
click at [494, 516] on div "Offer Price: 300" at bounding box center [553, 514] width 155 height 36
type input "1250"
click at [707, 708] on button "Next" at bounding box center [687, 715] width 73 height 38
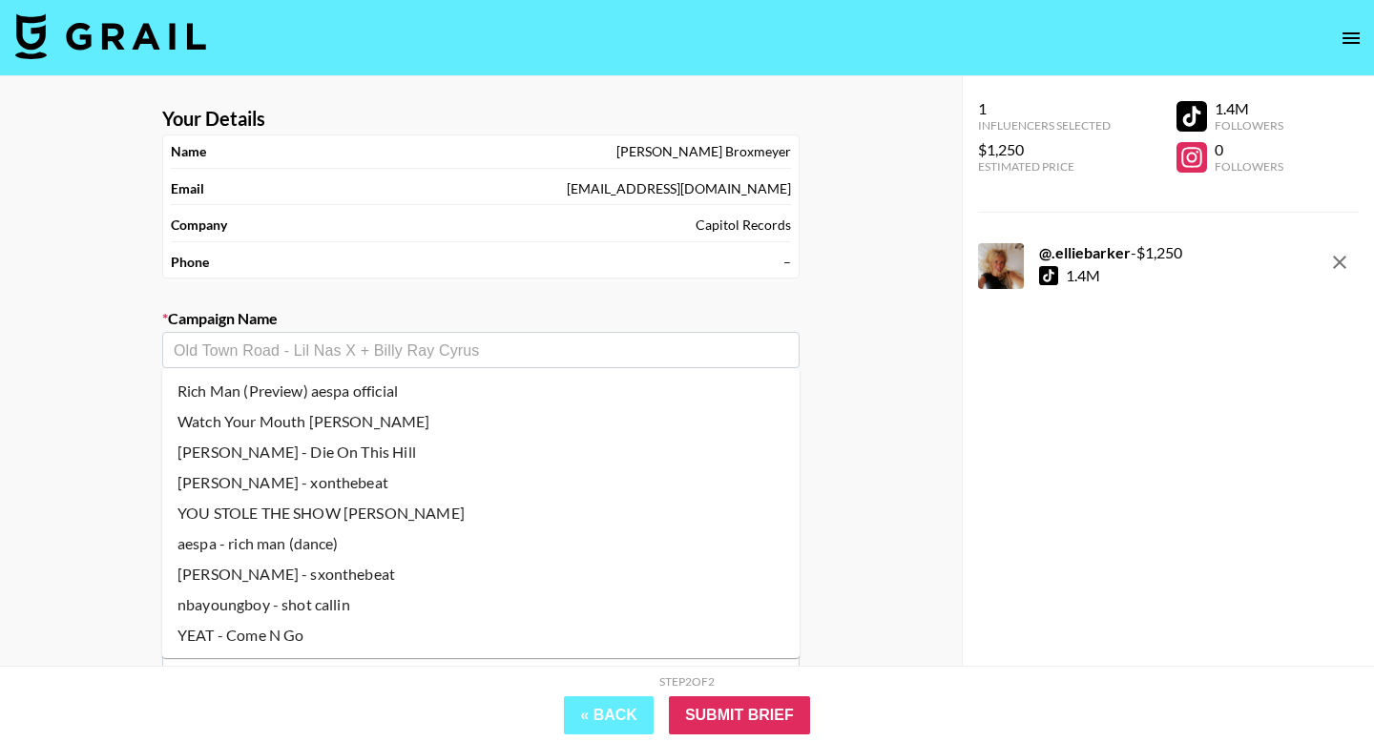
click at [267, 349] on input "text" at bounding box center [481, 351] width 614 height 22
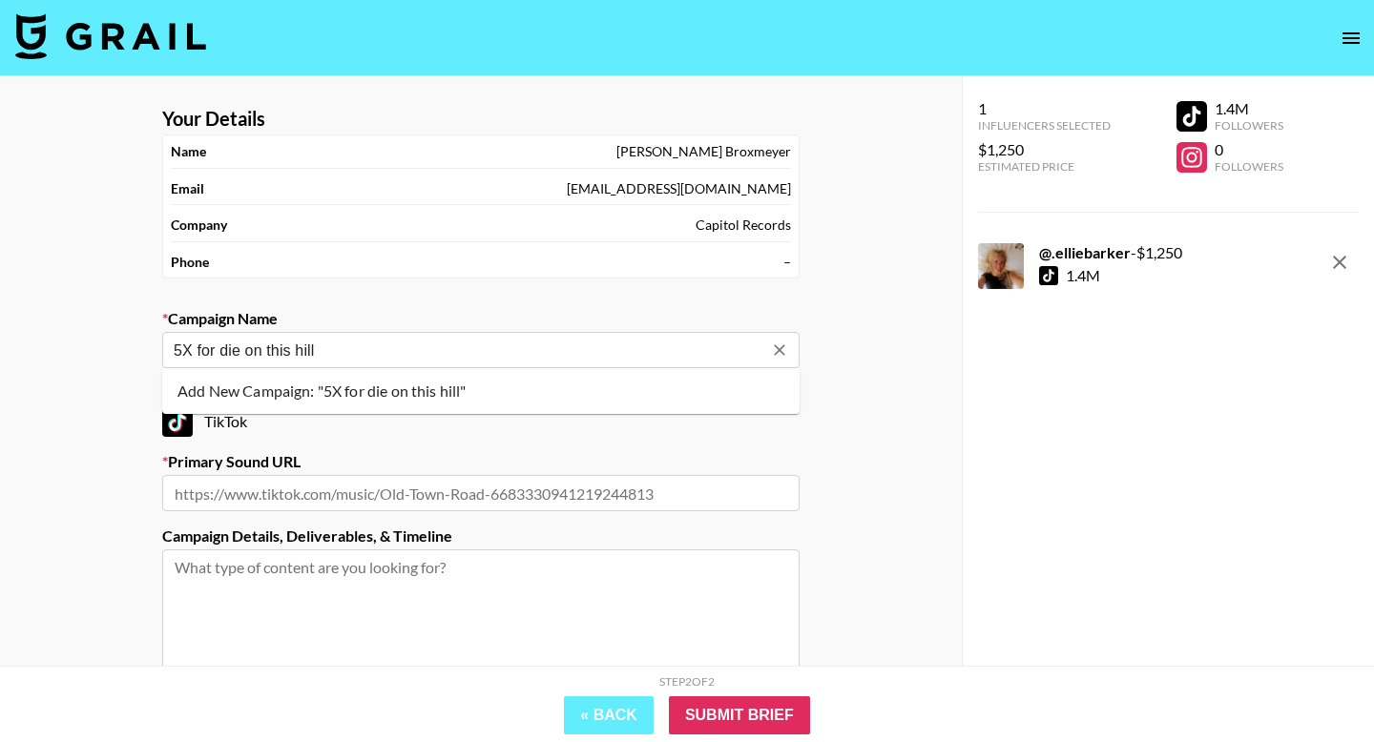
click at [338, 379] on li "Add New Campaign: "5X for die on this hill"" at bounding box center [480, 391] width 637 height 31
type input "5X for die on this hill"
click at [357, 514] on section "Your Details Name Noah Broxmeyer Email noah.broxmeyer@umusic.com Company Capito…" at bounding box center [481, 454] width 668 height 725
click at [374, 497] on input "text" at bounding box center [480, 493] width 637 height 36
paste input "https://www.tiktok.com/music/Die-On-This-Hill-7550327128206609175"
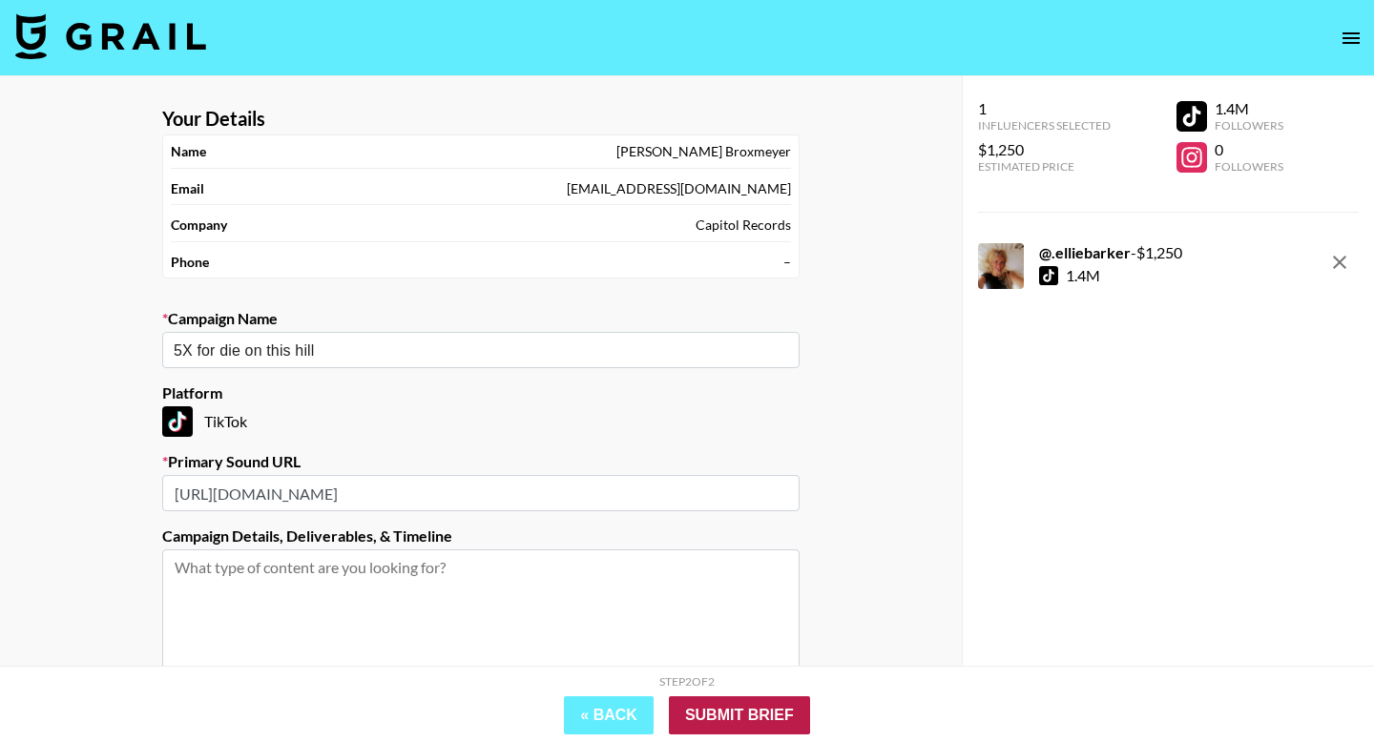
type input "https://www.tiktok.com/music/Die-On-This-Hill-7550327128206609175"
click at [767, 697] on input "Submit Brief" at bounding box center [739, 715] width 141 height 38
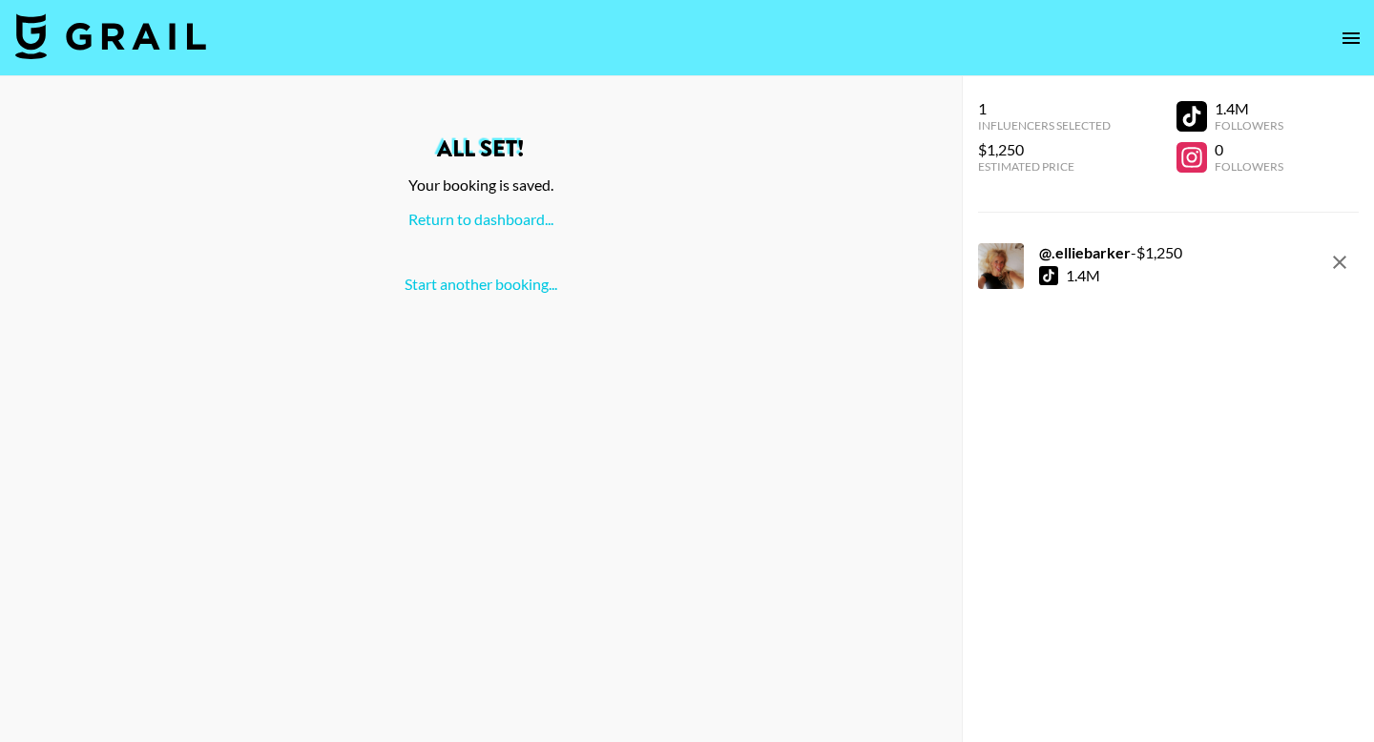
click at [507, 236] on div "All set! Your booking is saved. Return to dashboard... Start another booking..." at bounding box center [480, 215] width 931 height 156
click at [508, 218] on link "Return to dashboard..." at bounding box center [480, 219] width 145 height 18
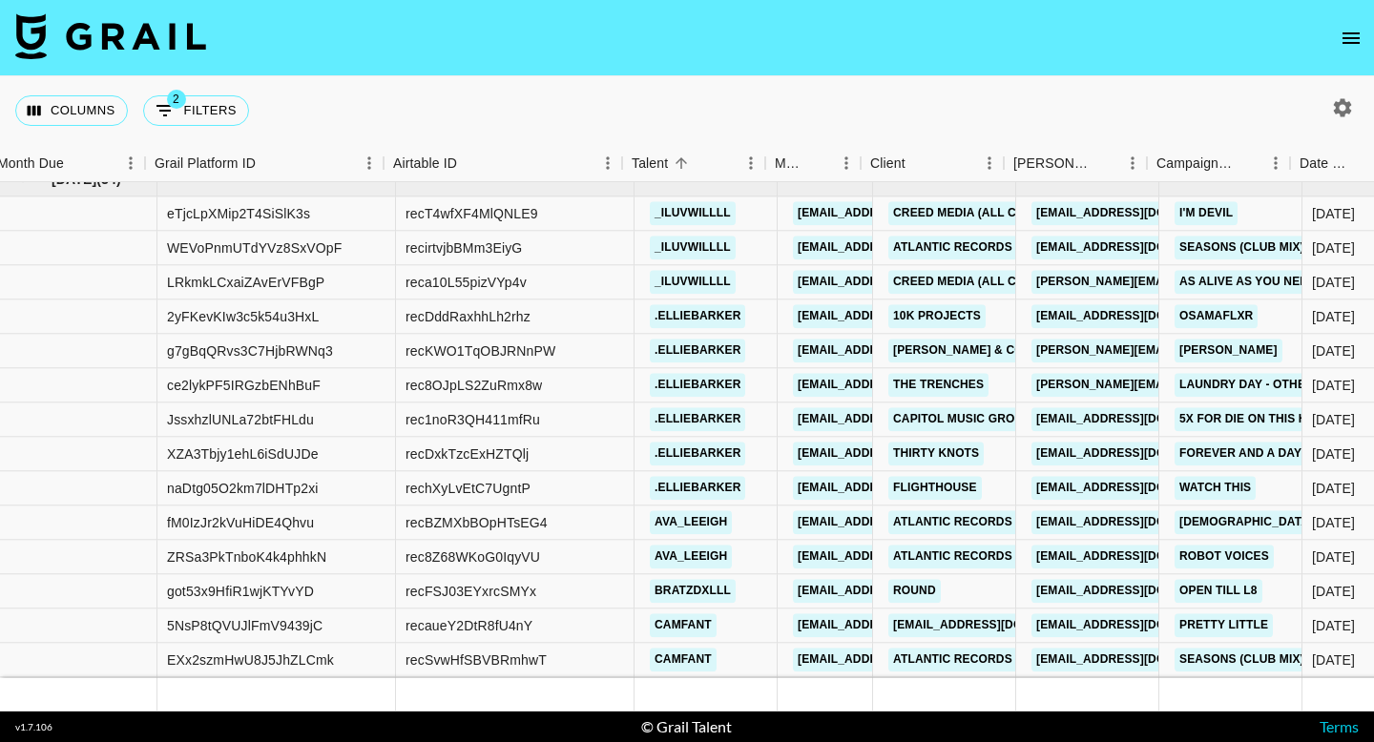
scroll to position [9517, 451]
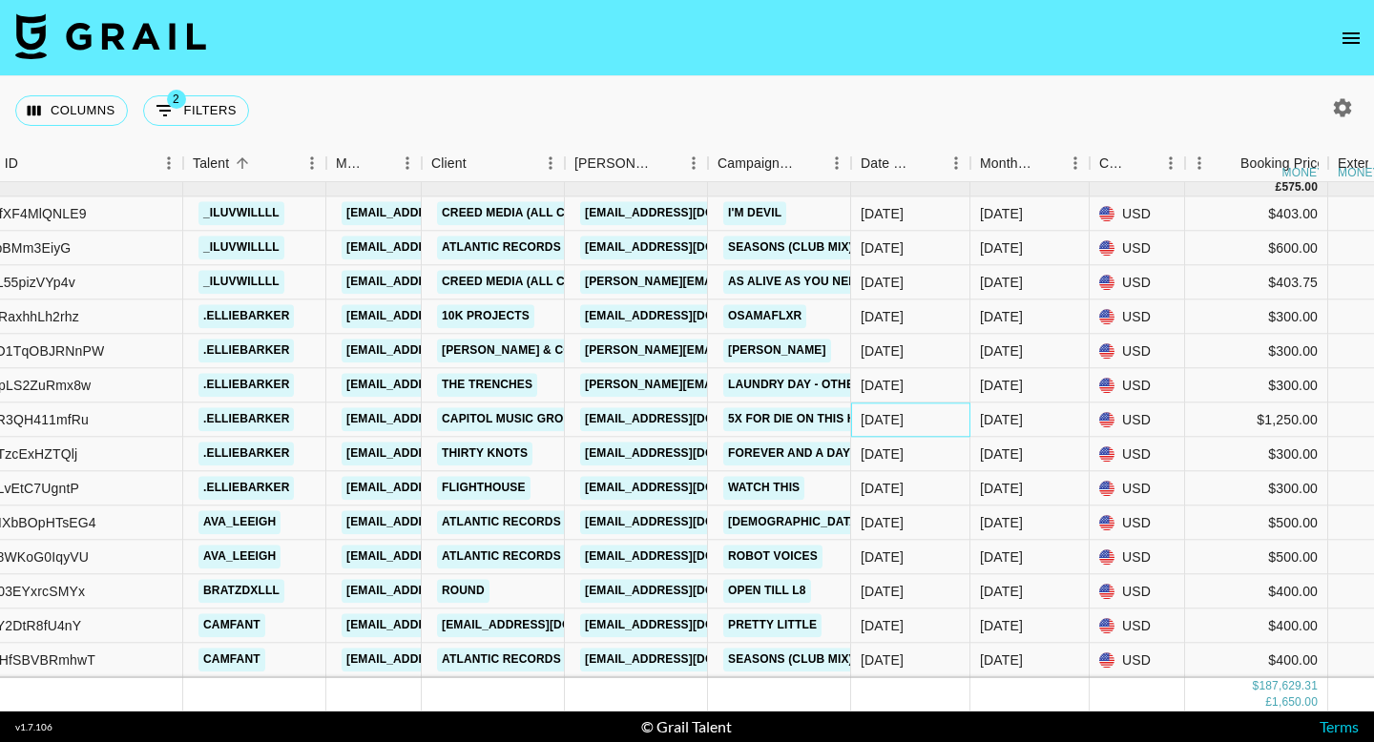
click at [916, 431] on div "[DATE]" at bounding box center [910, 420] width 119 height 34
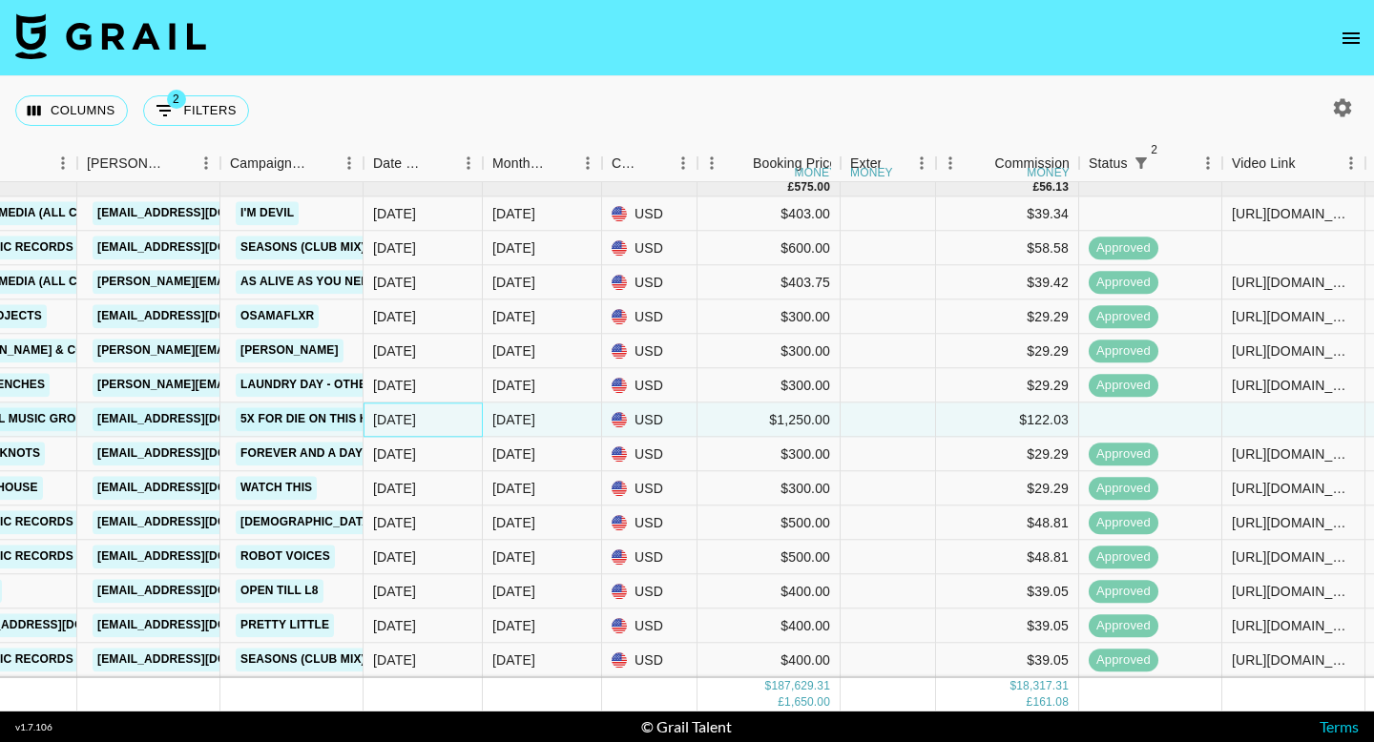
scroll to position [9517, 1721]
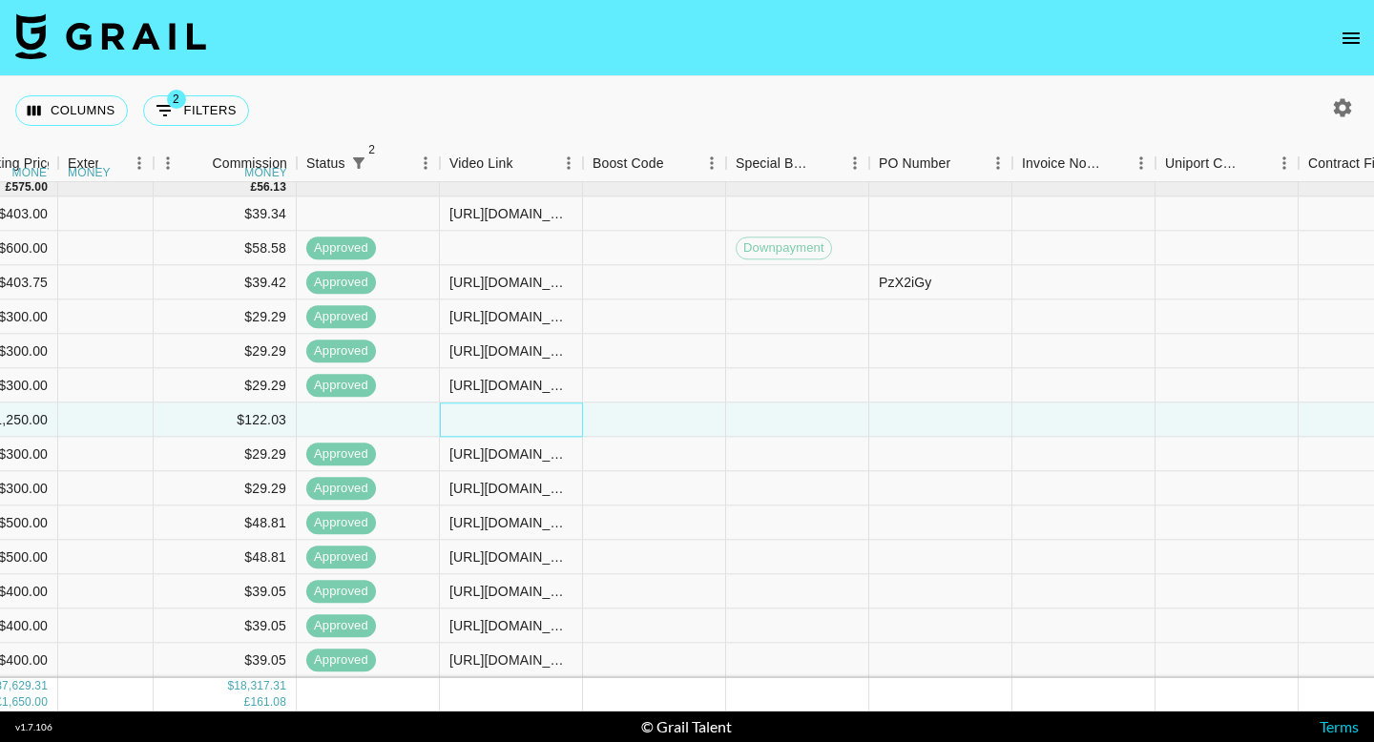
click at [561, 418] on div at bounding box center [511, 420] width 143 height 34
type input "[URL][DOMAIN_NAME]"
click at [648, 418] on div at bounding box center [654, 420] width 143 height 34
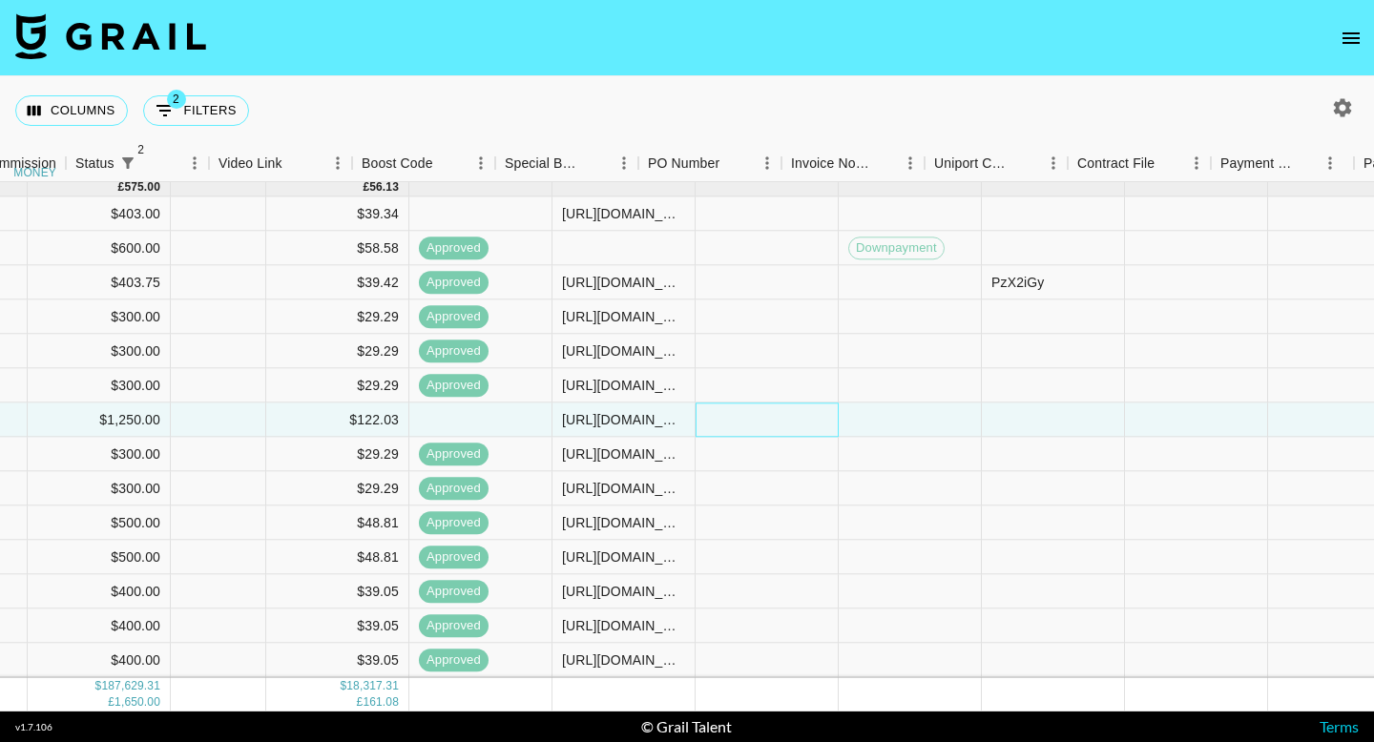
scroll to position [9517, 2294]
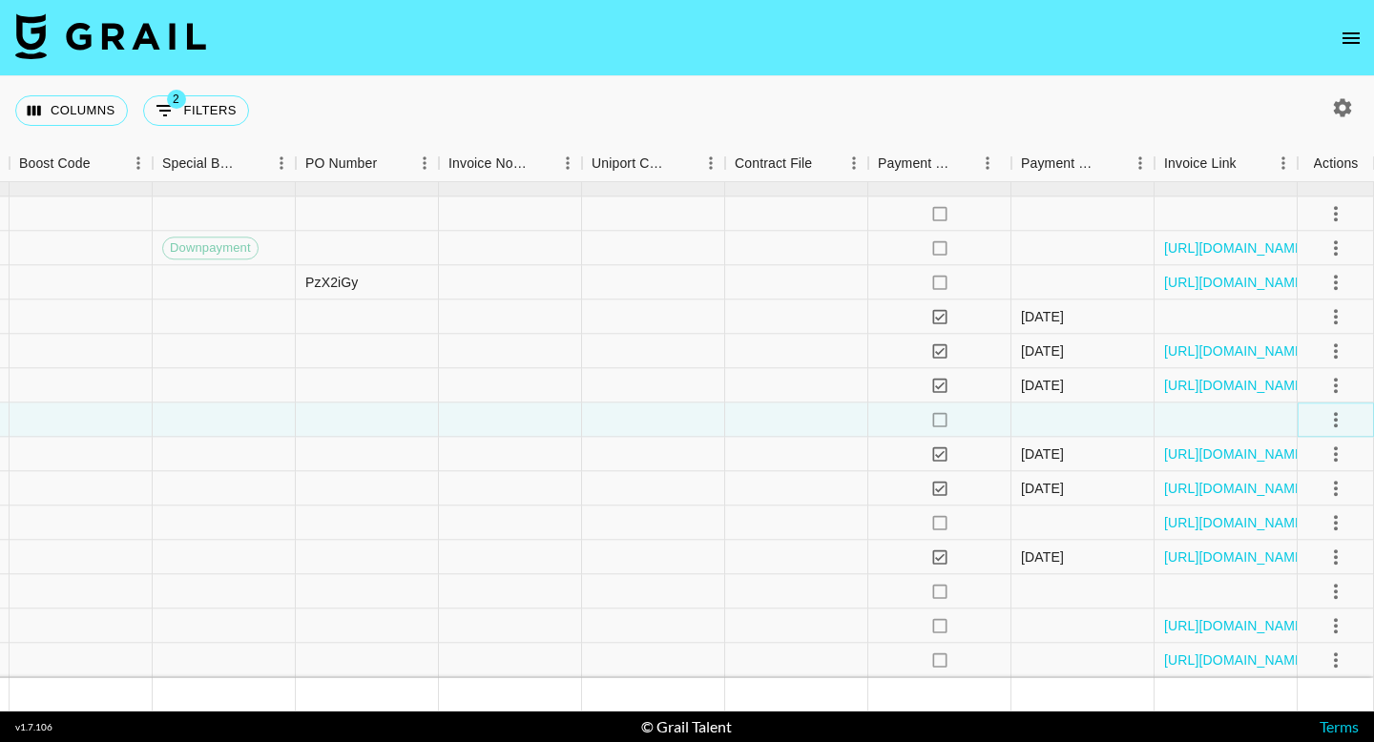
click at [1334, 420] on icon "select merge strategy" at bounding box center [1336, 419] width 4 height 15
click at [1296, 596] on div "Approve" at bounding box center [1294, 598] width 58 height 23
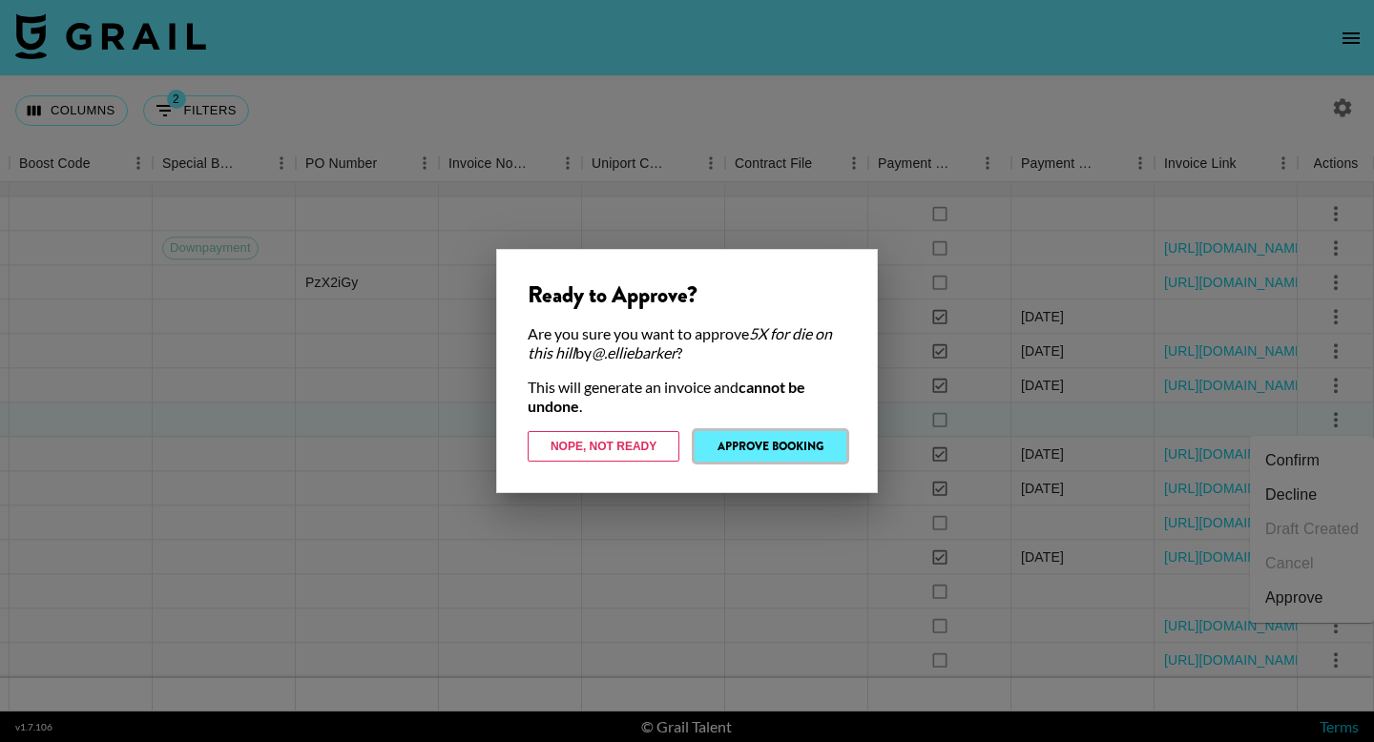
click at [779, 441] on button "Approve Booking" at bounding box center [770, 446] width 152 height 31
